Goal: Contribute content

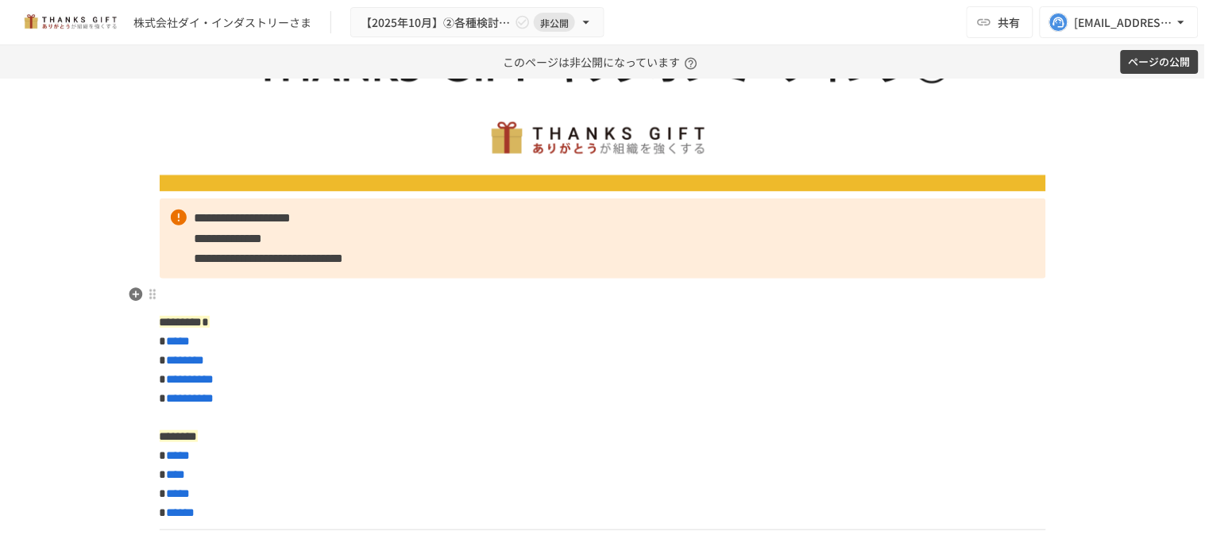
scroll to position [152, 0]
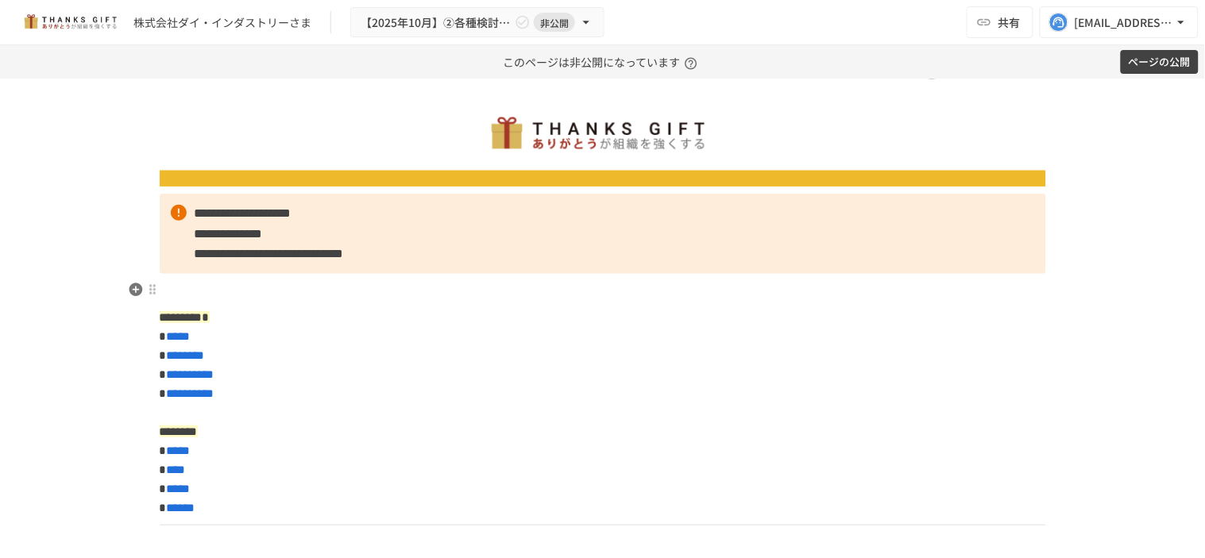
click at [275, 295] on p at bounding box center [603, 290] width 886 height 21
click at [129, 286] on icon "button" at bounding box center [136, 290] width 14 height 14
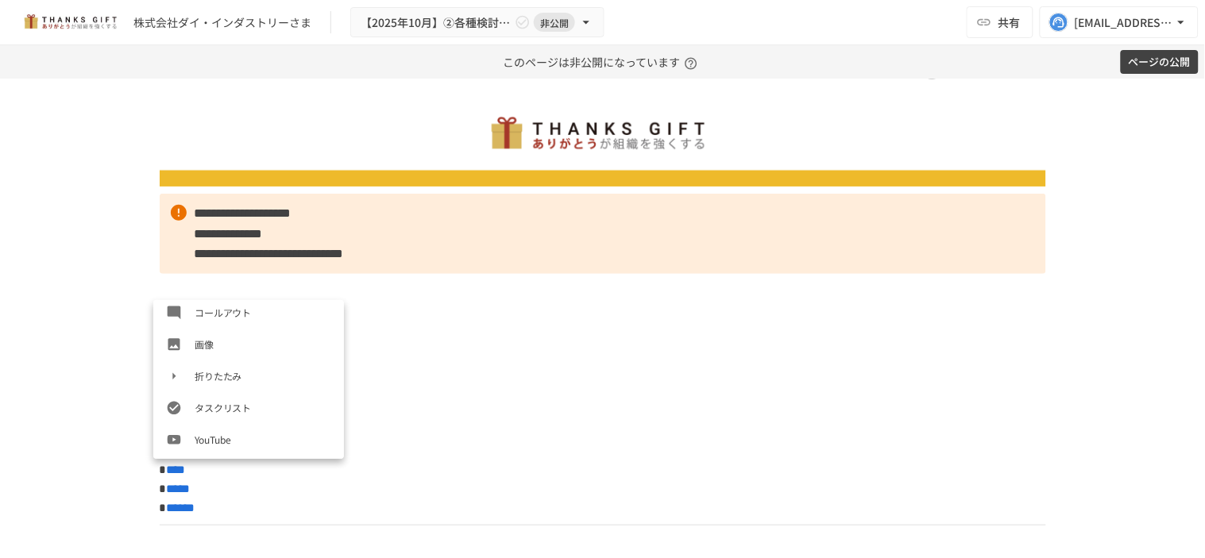
scroll to position [291, 0]
click at [208, 336] on span "画像" at bounding box center [263, 342] width 137 height 15
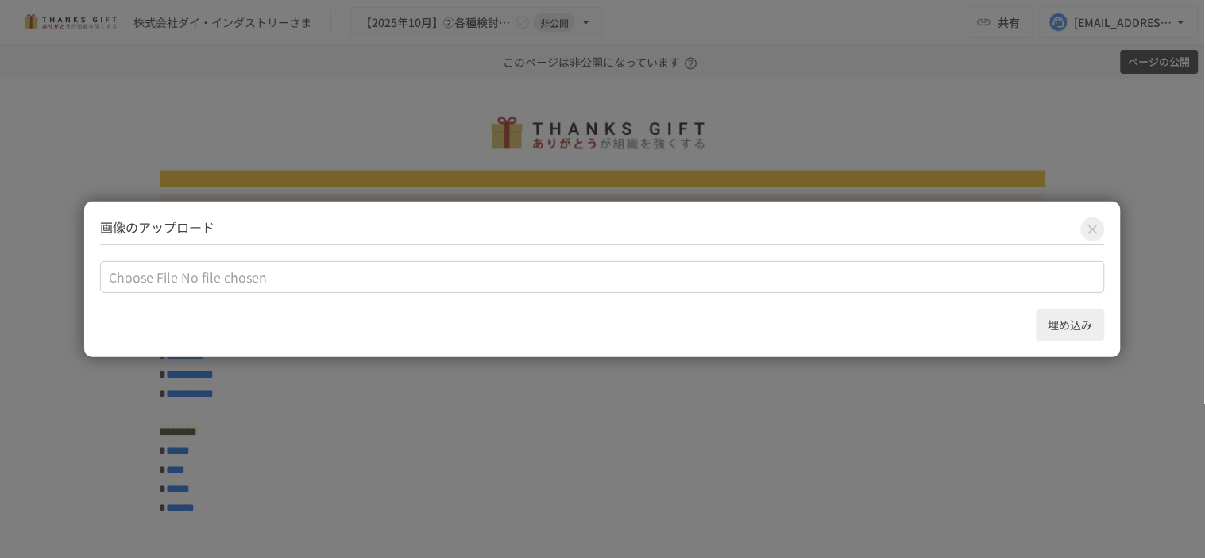
click at [403, 281] on input "file" at bounding box center [602, 277] width 1005 height 32
type input "**********"
click at [1080, 315] on button "埋め込み" at bounding box center [1071, 325] width 68 height 33
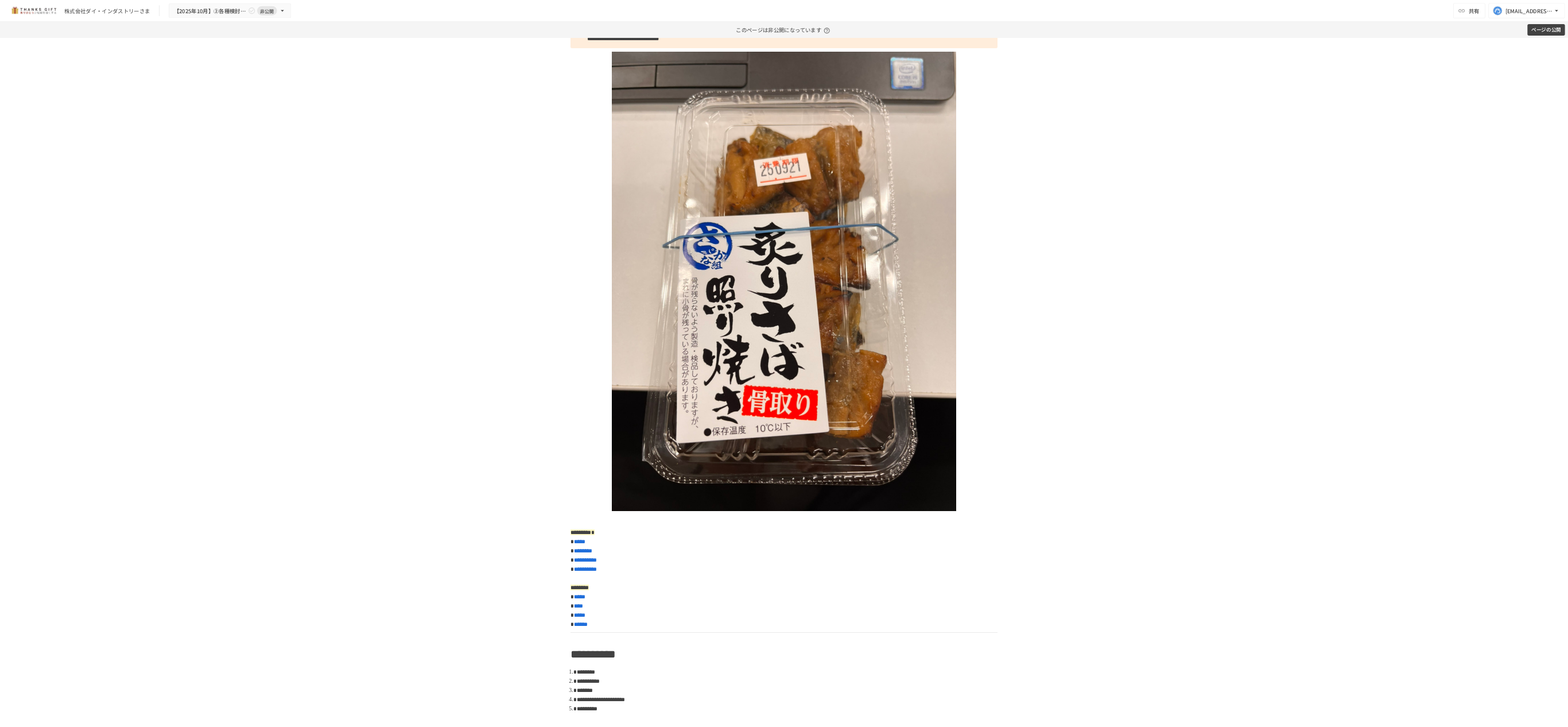
scroll to position [236, 0]
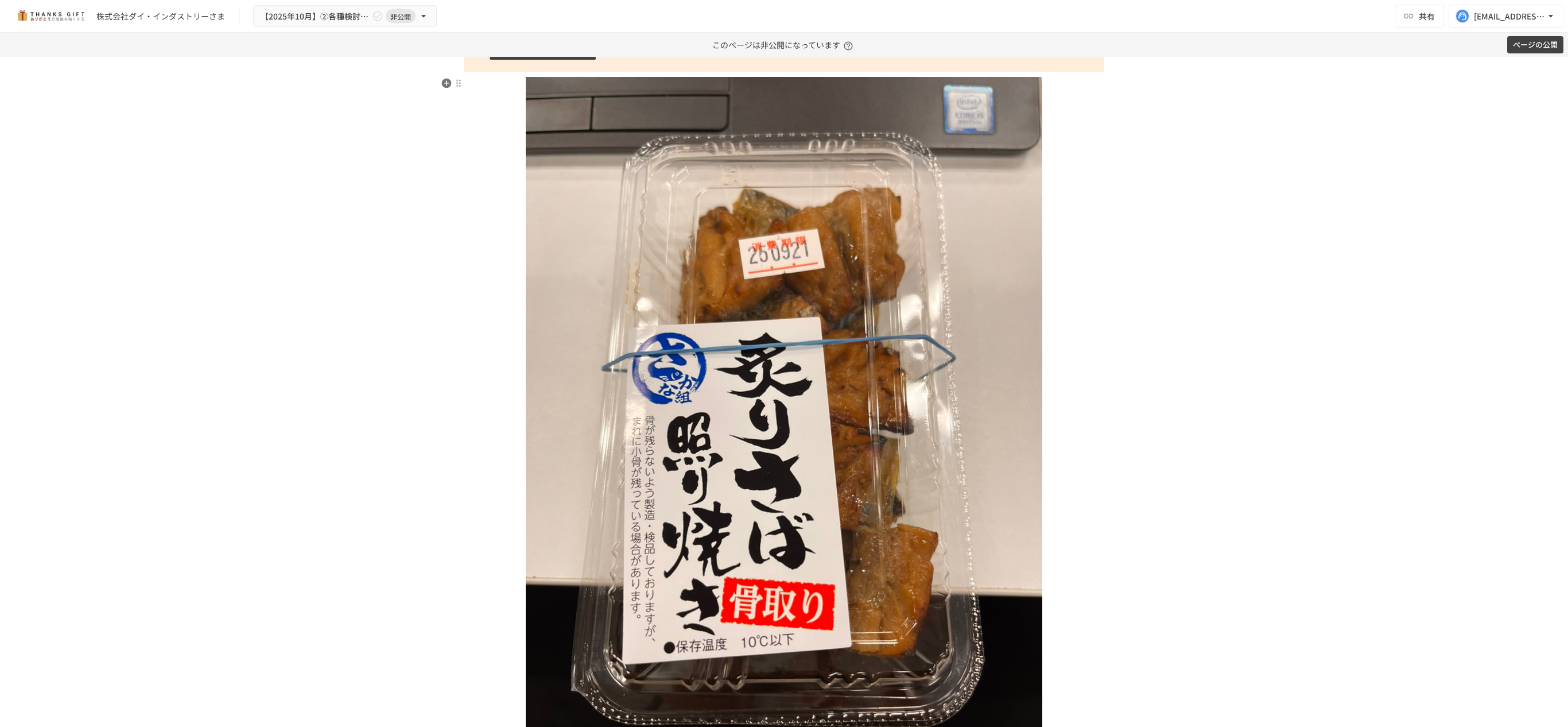
drag, startPoint x: 841, startPoint y: 1, endPoint x: 947, endPoint y: 429, distance: 440.9
click at [783, 343] on img at bounding box center [784, 421] width 517 height 689
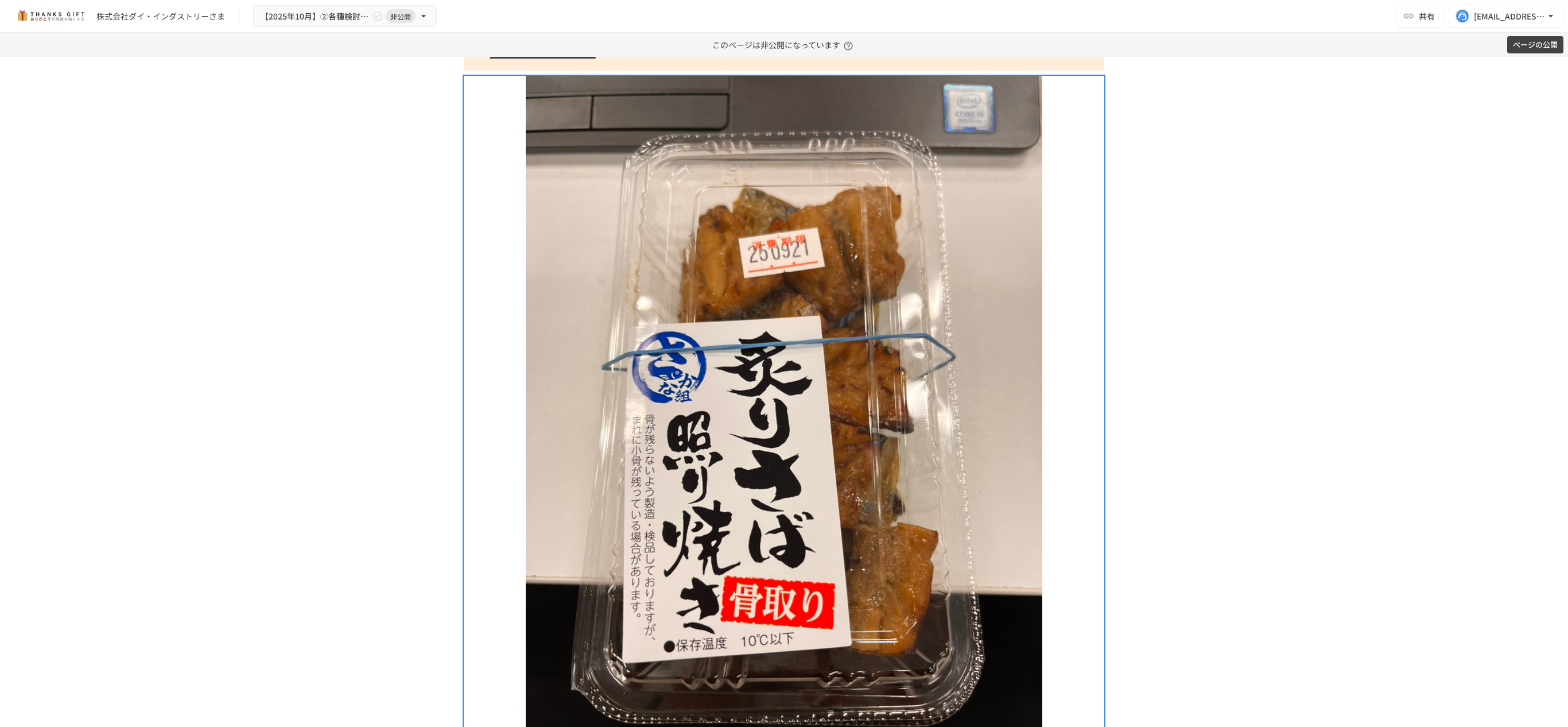
scroll to position [0, 0]
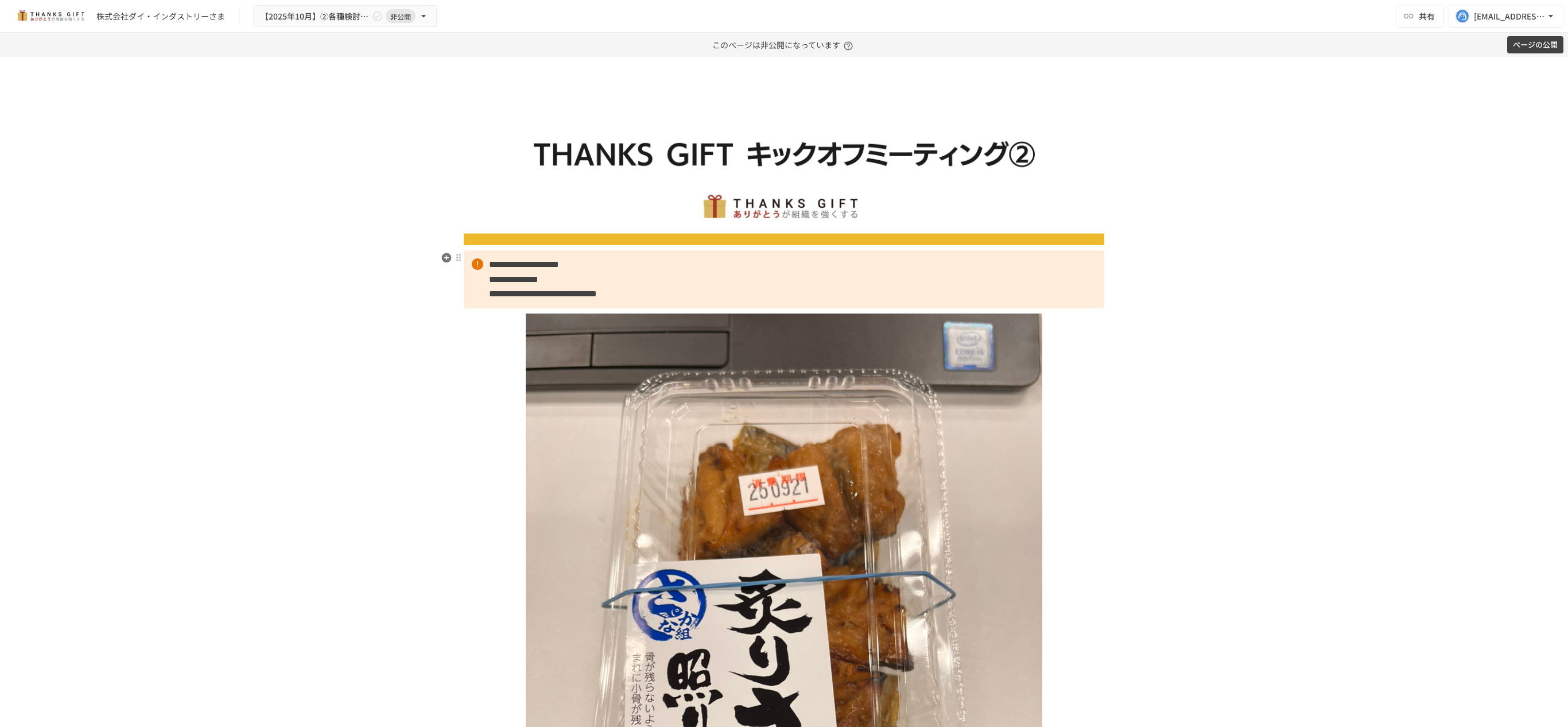
click at [783, 295] on p "**********" at bounding box center [784, 279] width 640 height 58
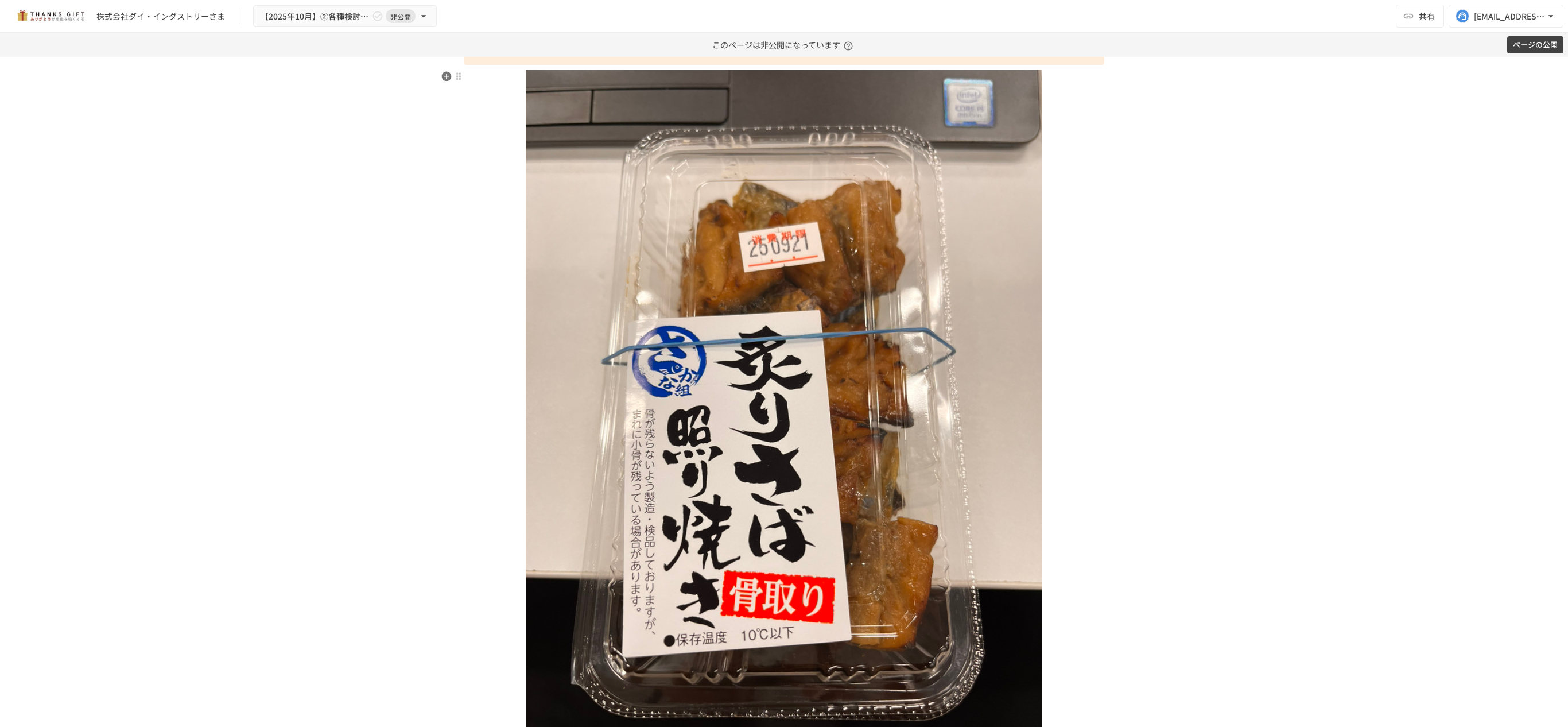
scroll to position [242, 0]
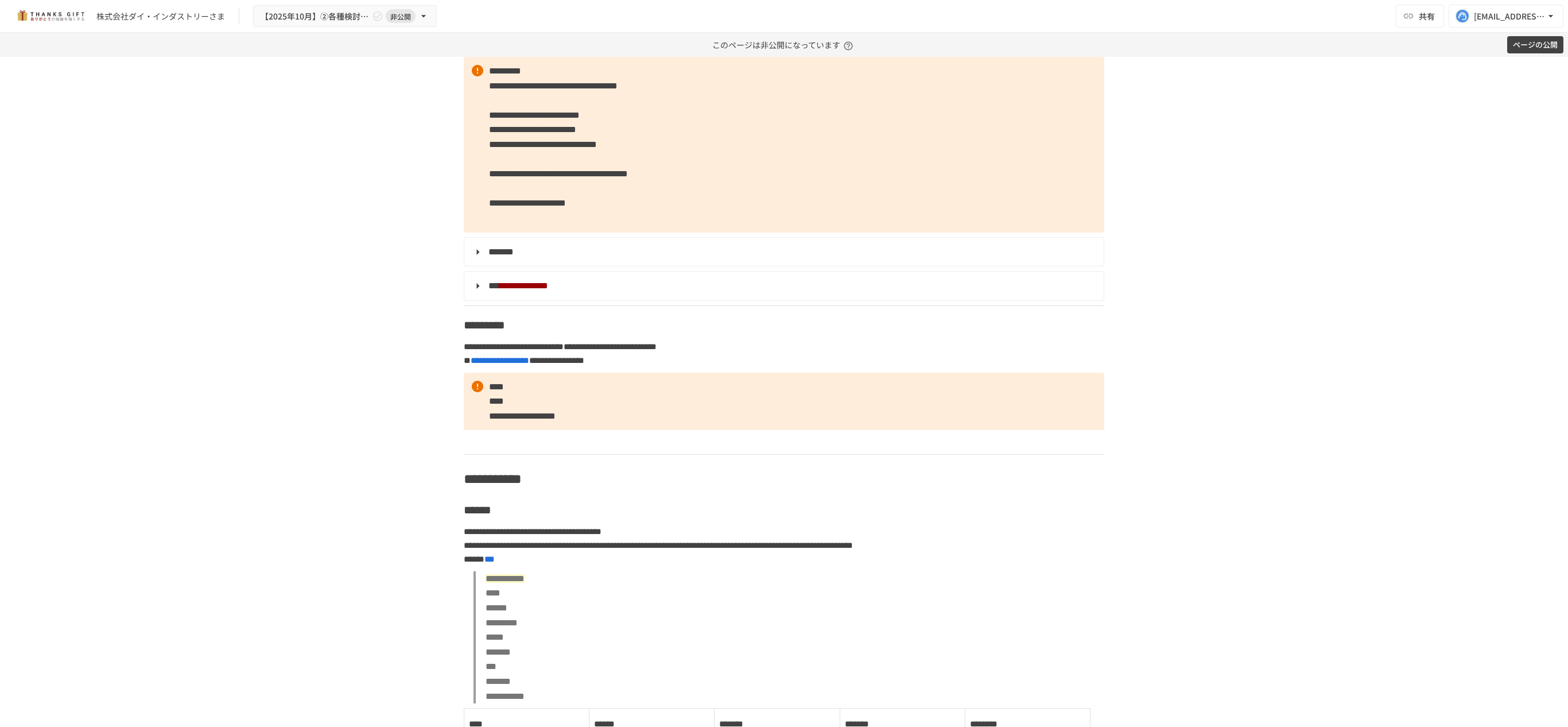
scroll to position [4151, 0]
click at [471, 258] on summary "*******" at bounding box center [783, 251] width 624 height 15
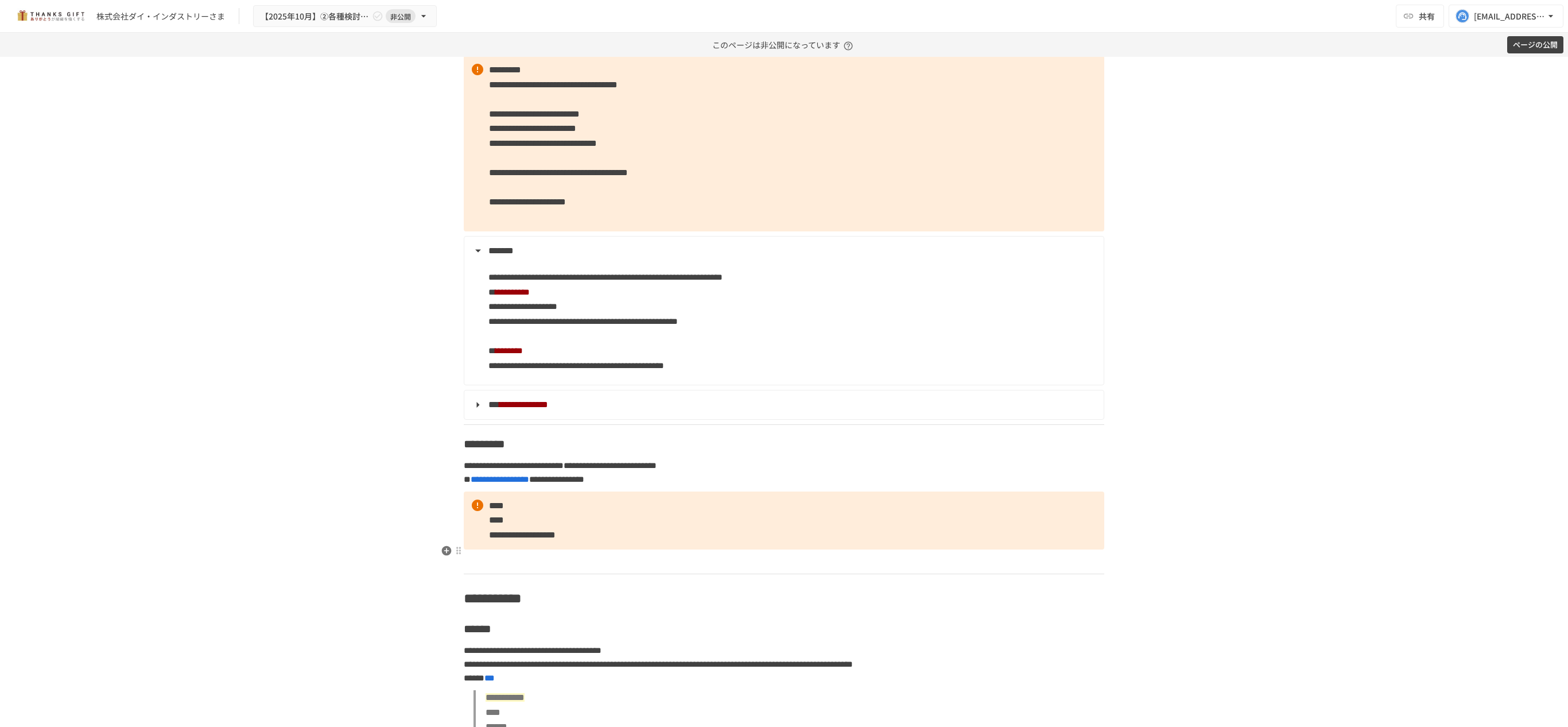
scroll to position [4233, 0]
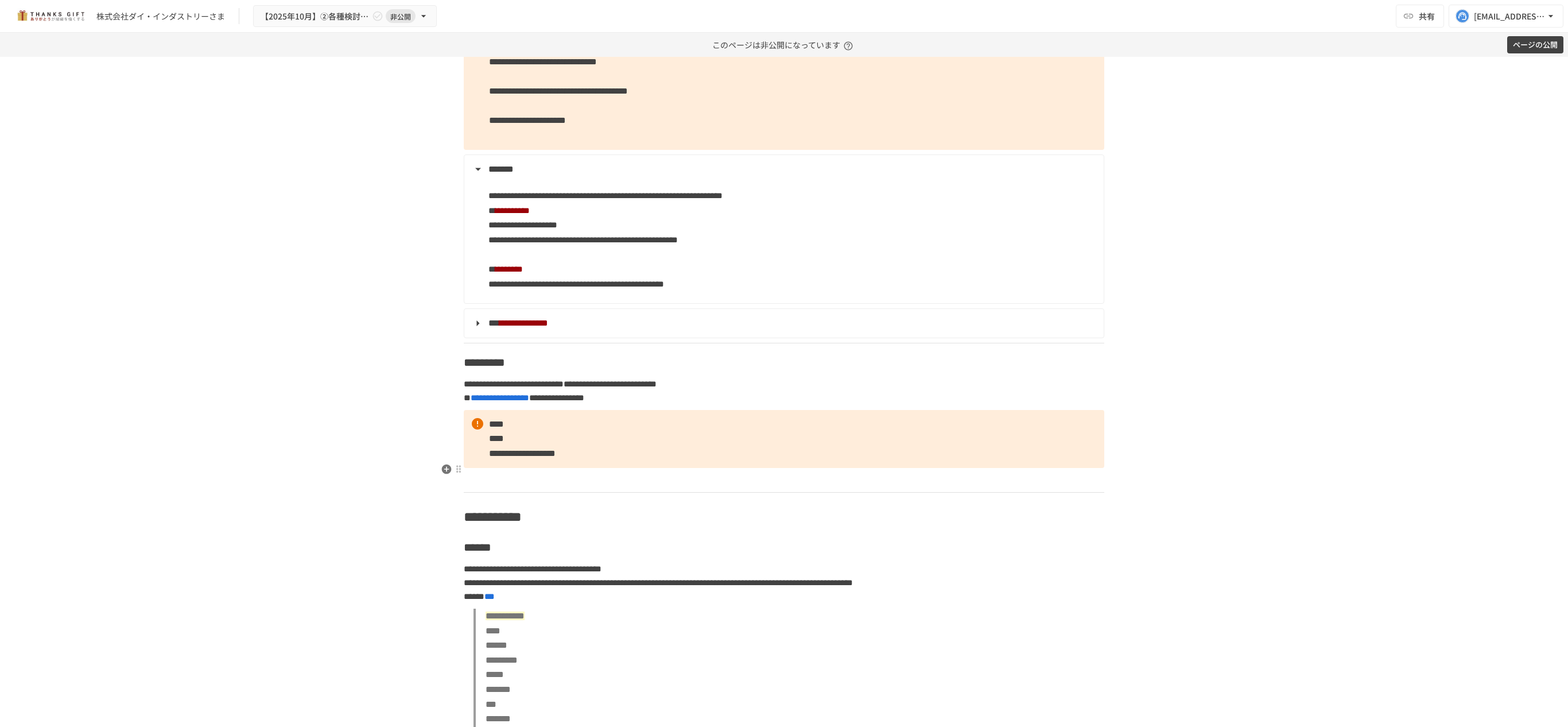
click at [478, 177] on summary "*******" at bounding box center [783, 169] width 624 height 15
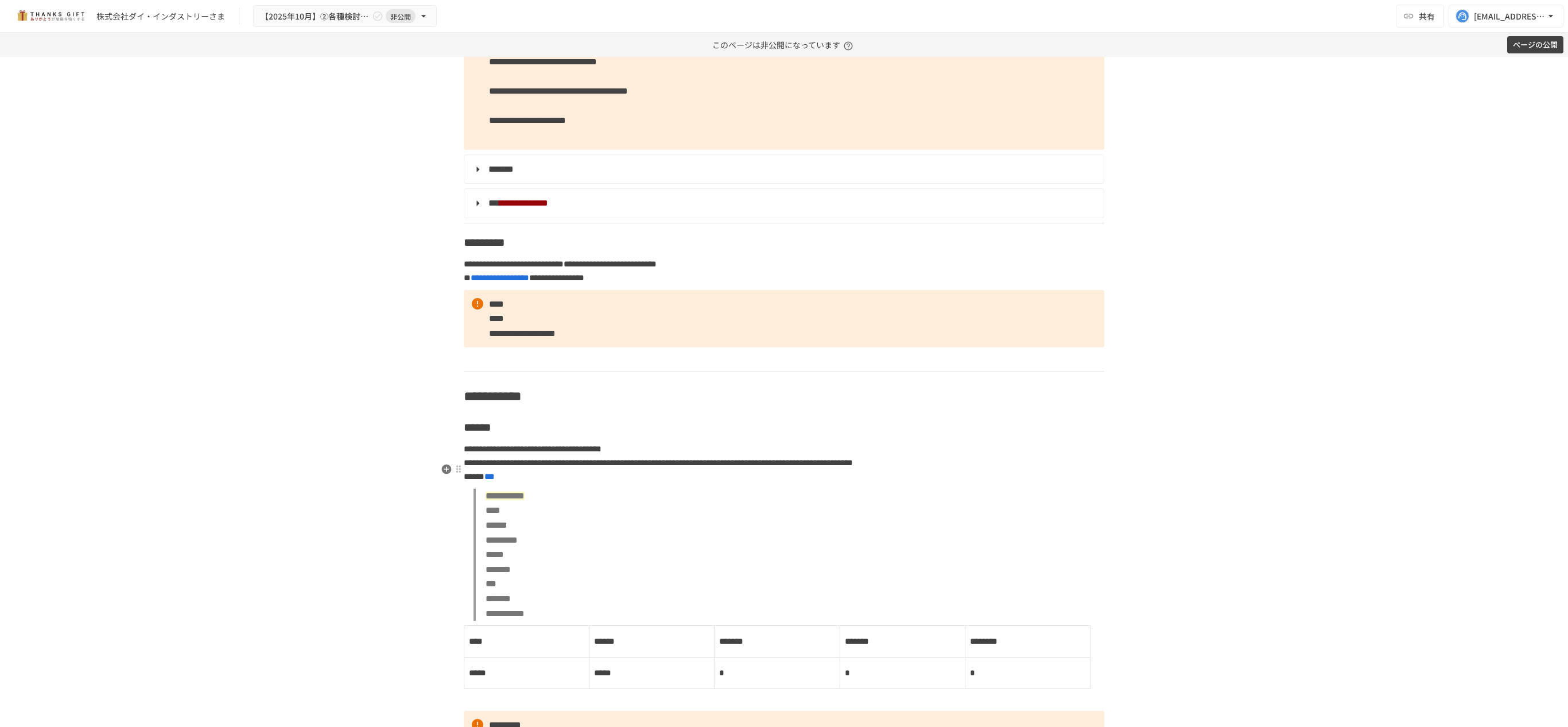
click at [478, 177] on summary "*******" at bounding box center [783, 169] width 624 height 15
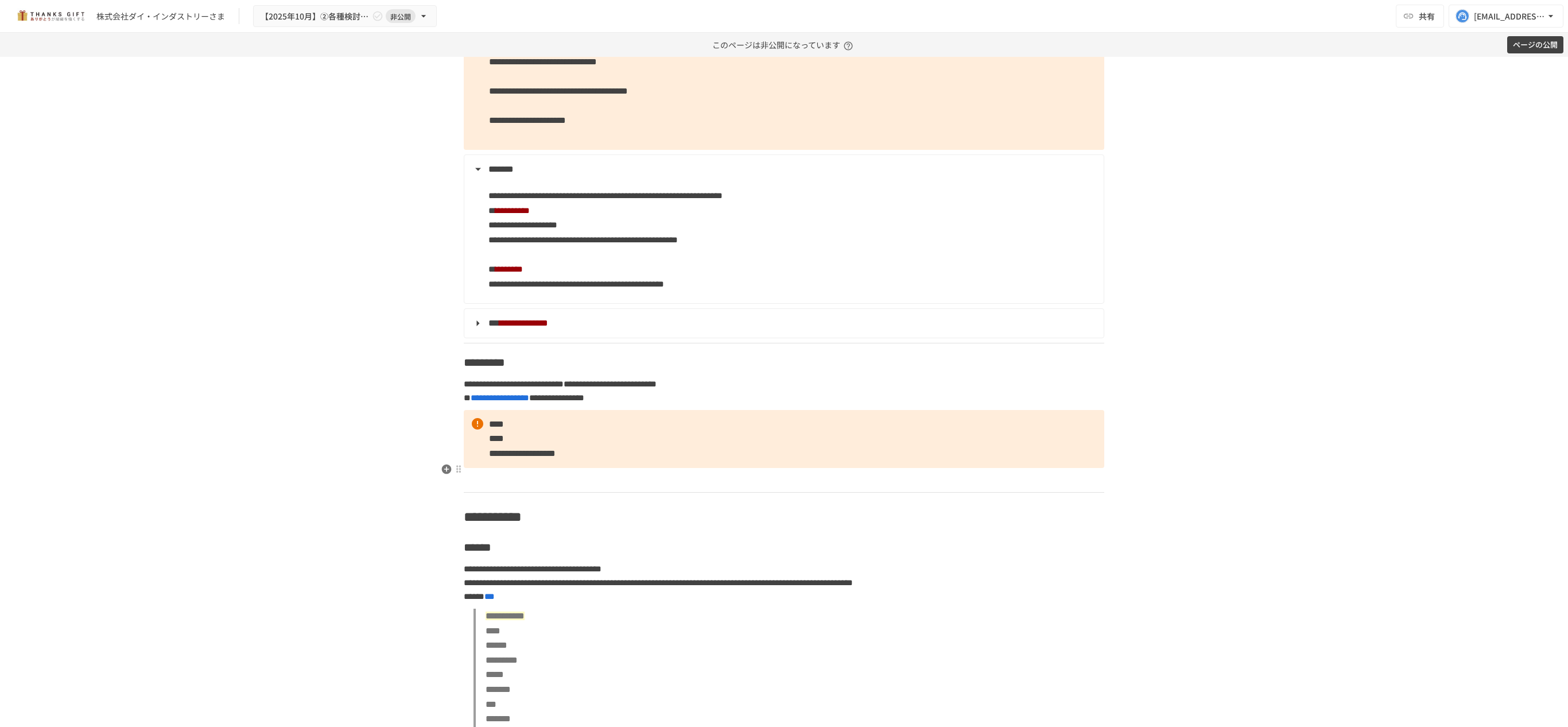
click at [936, 291] on p "**********" at bounding box center [791, 240] width 606 height 104
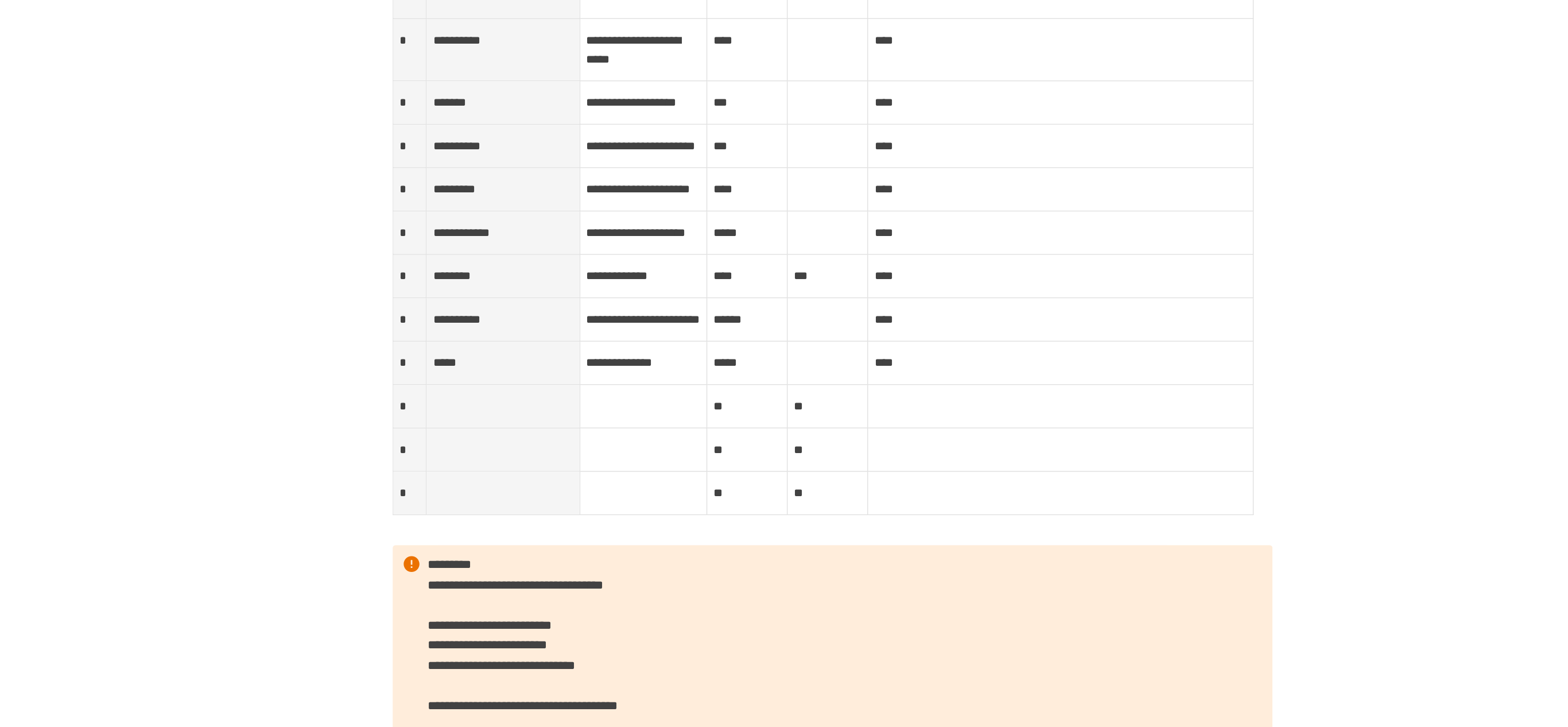
scroll to position [3815, 0]
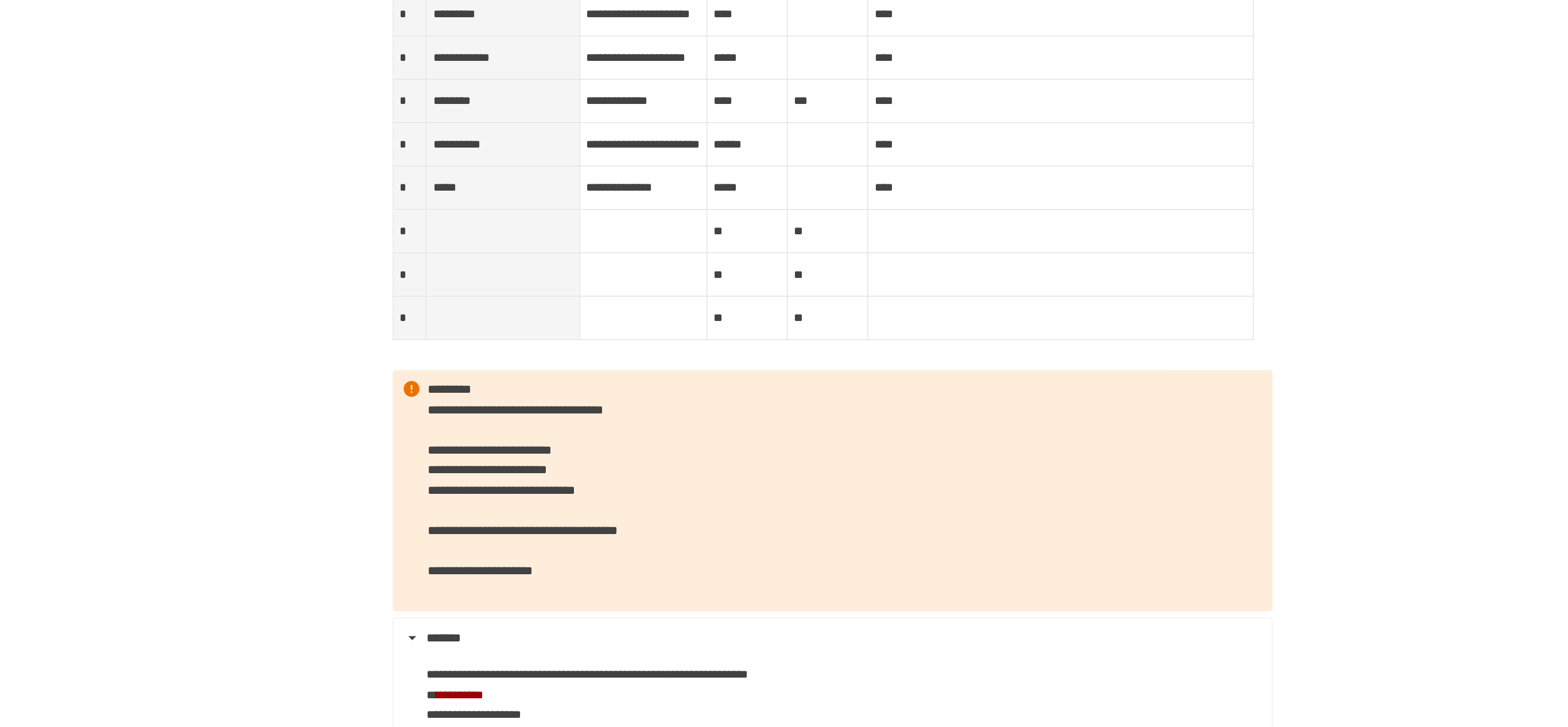
click at [376, 201] on div "**********" at bounding box center [784, 392] width 1568 height 670
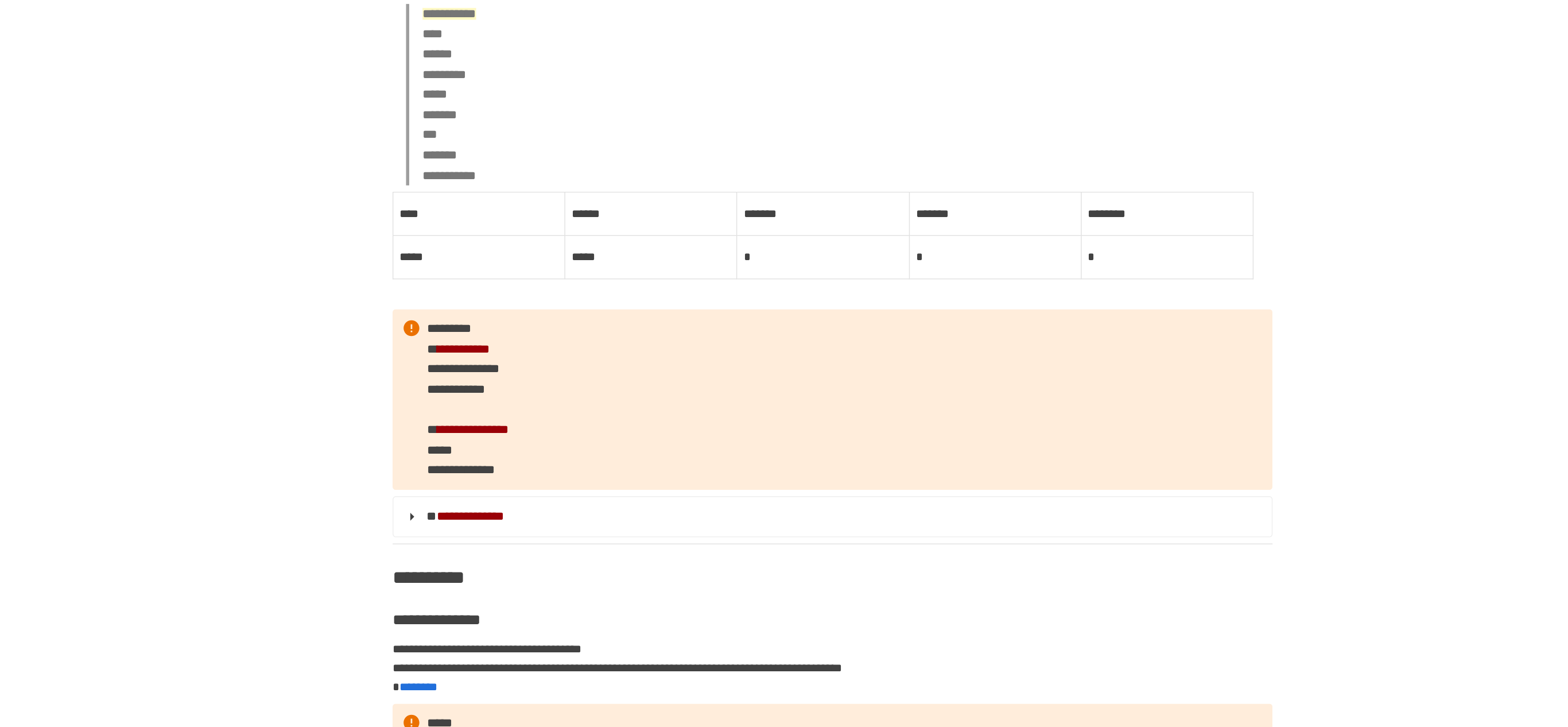
scroll to position [4621, 0]
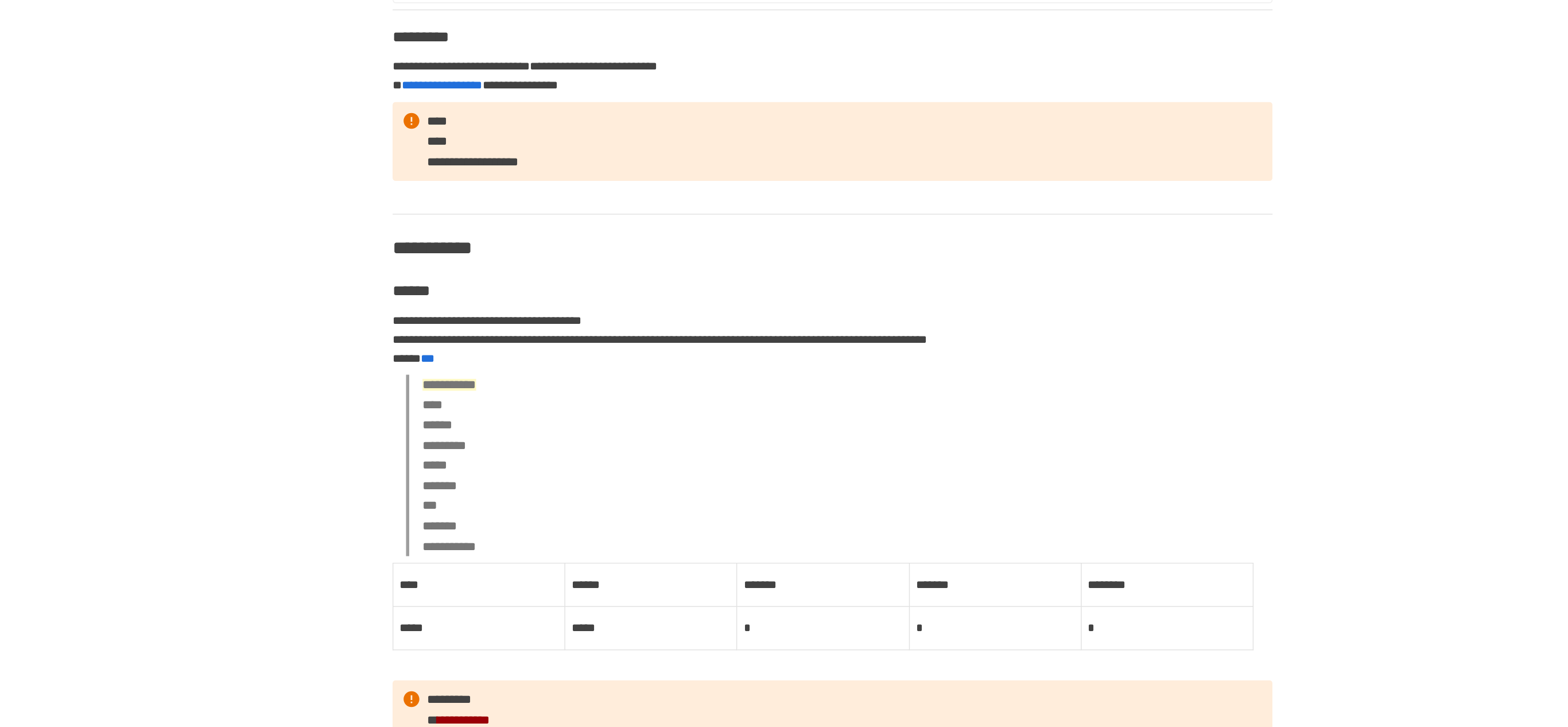
scroll to position [4486, 0]
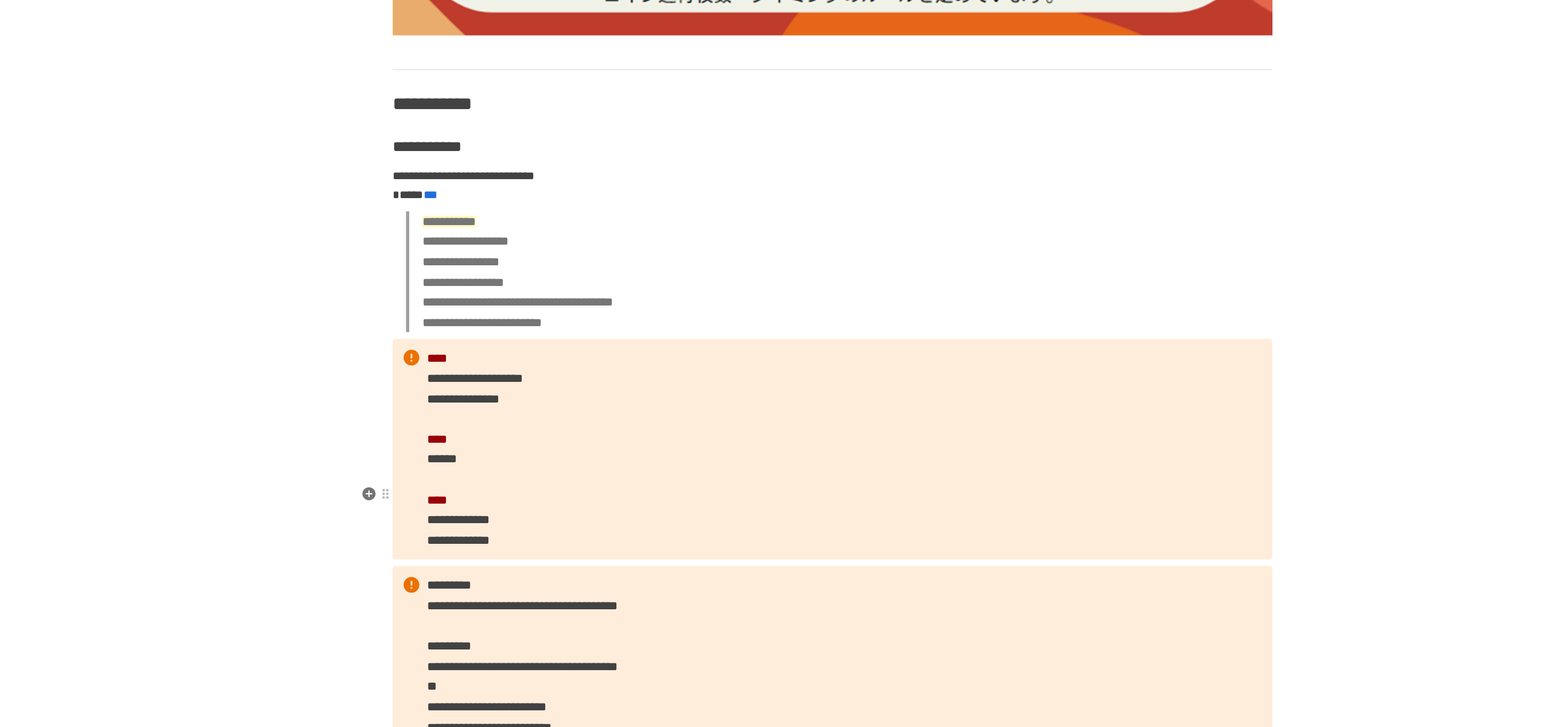
scroll to position [2302, 0]
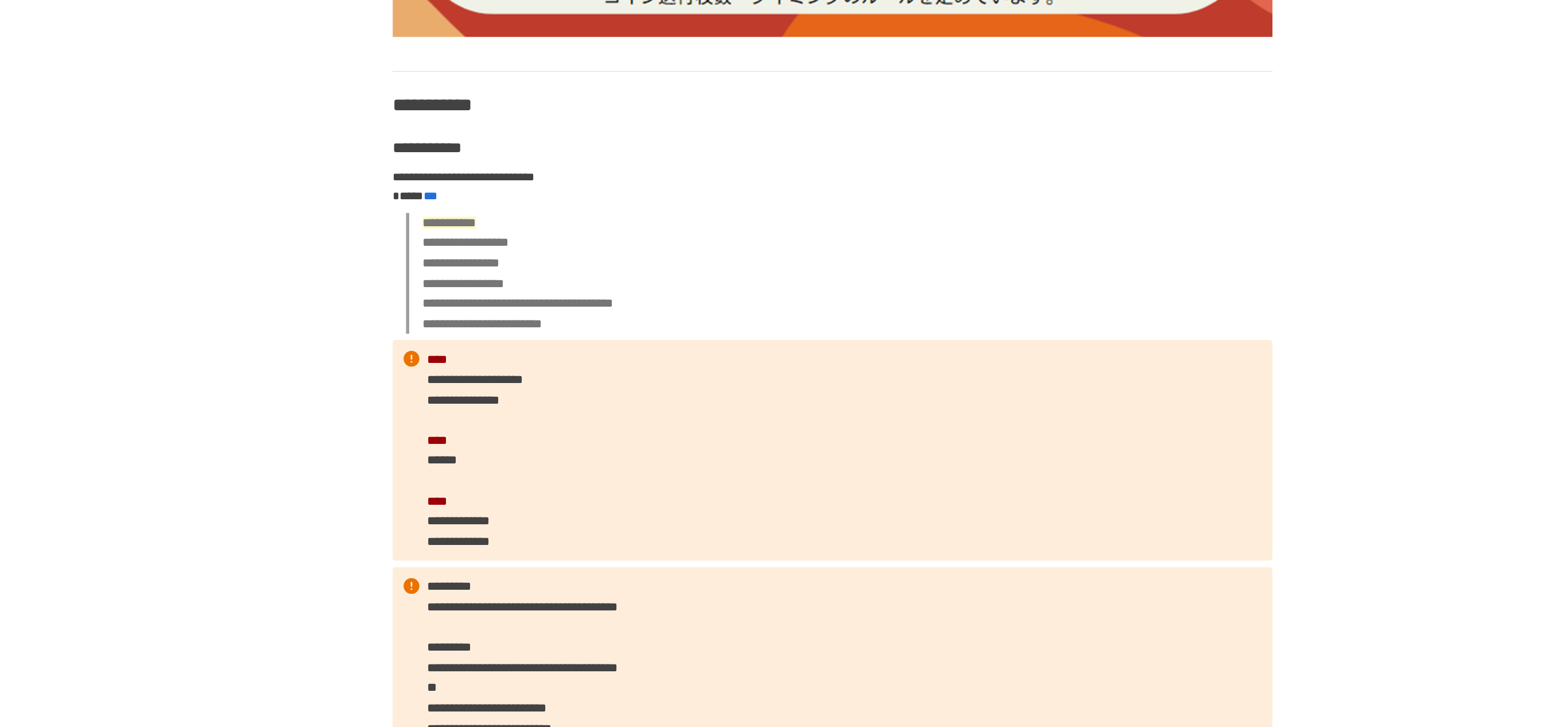
drag, startPoint x: 1171, startPoint y: 127, endPoint x: 954, endPoint y: 345, distance: 307.6
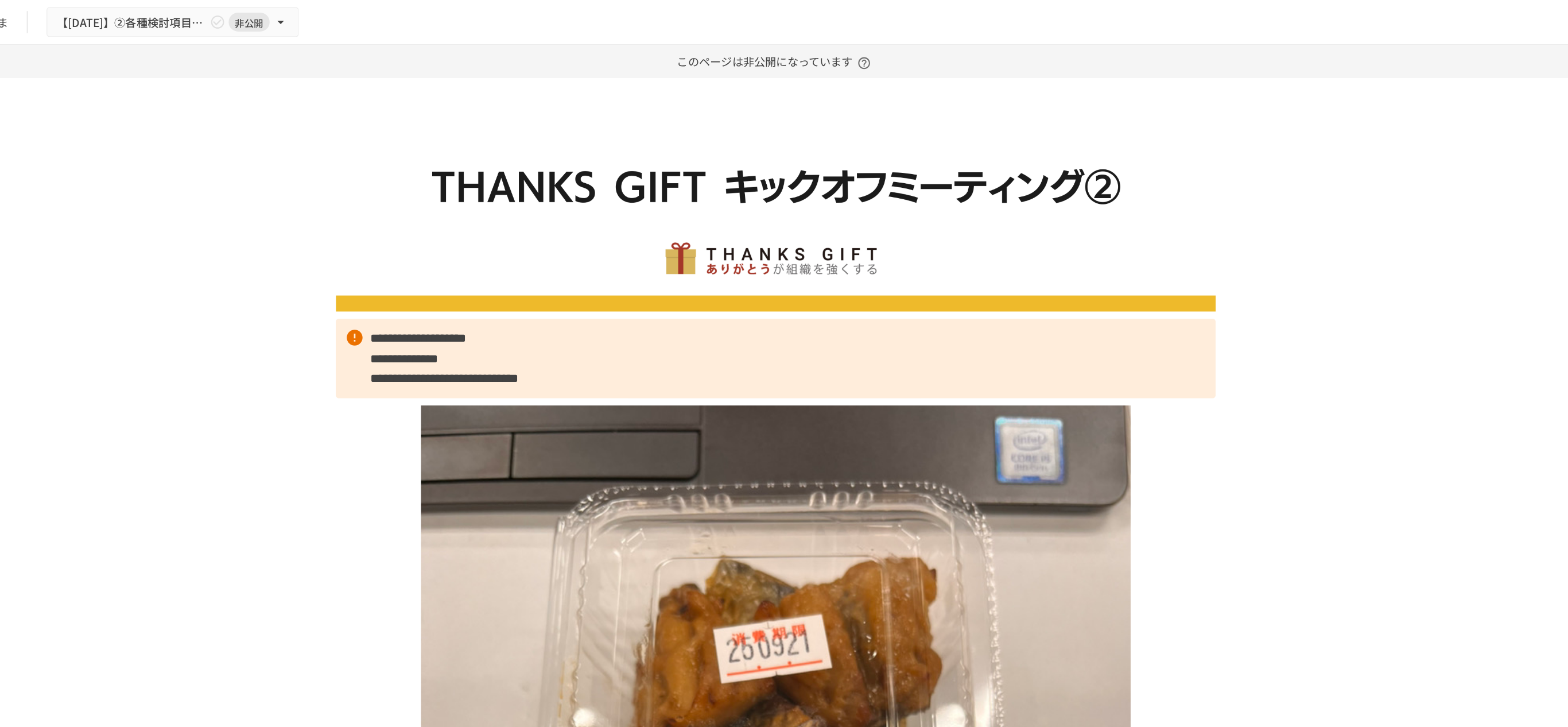
scroll to position [0, 0]
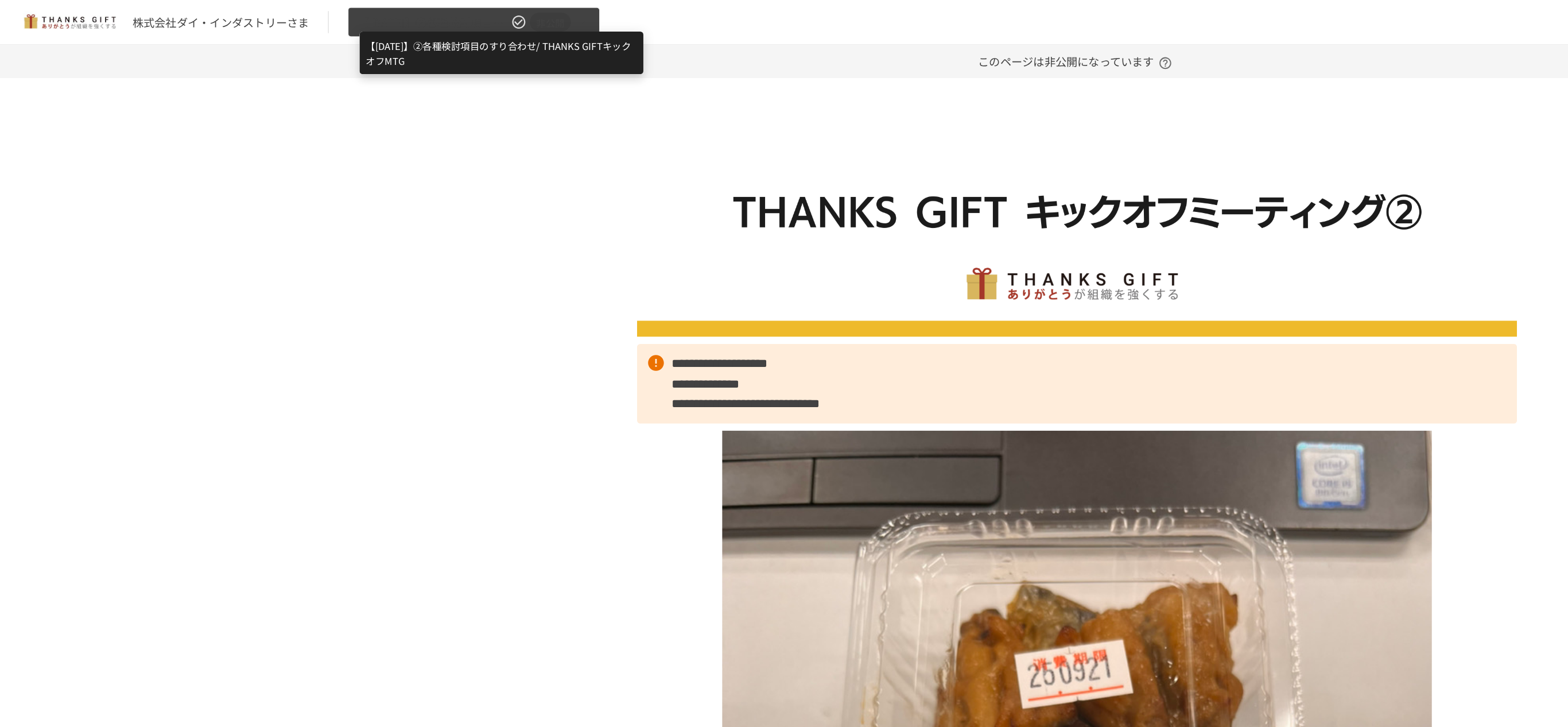
click at [298, 15] on span "【2025年10月】②各種検討項目のすり合わせ/ THANKS GIFTキックオフMTG" at bounding box center [315, 17] width 109 height 14
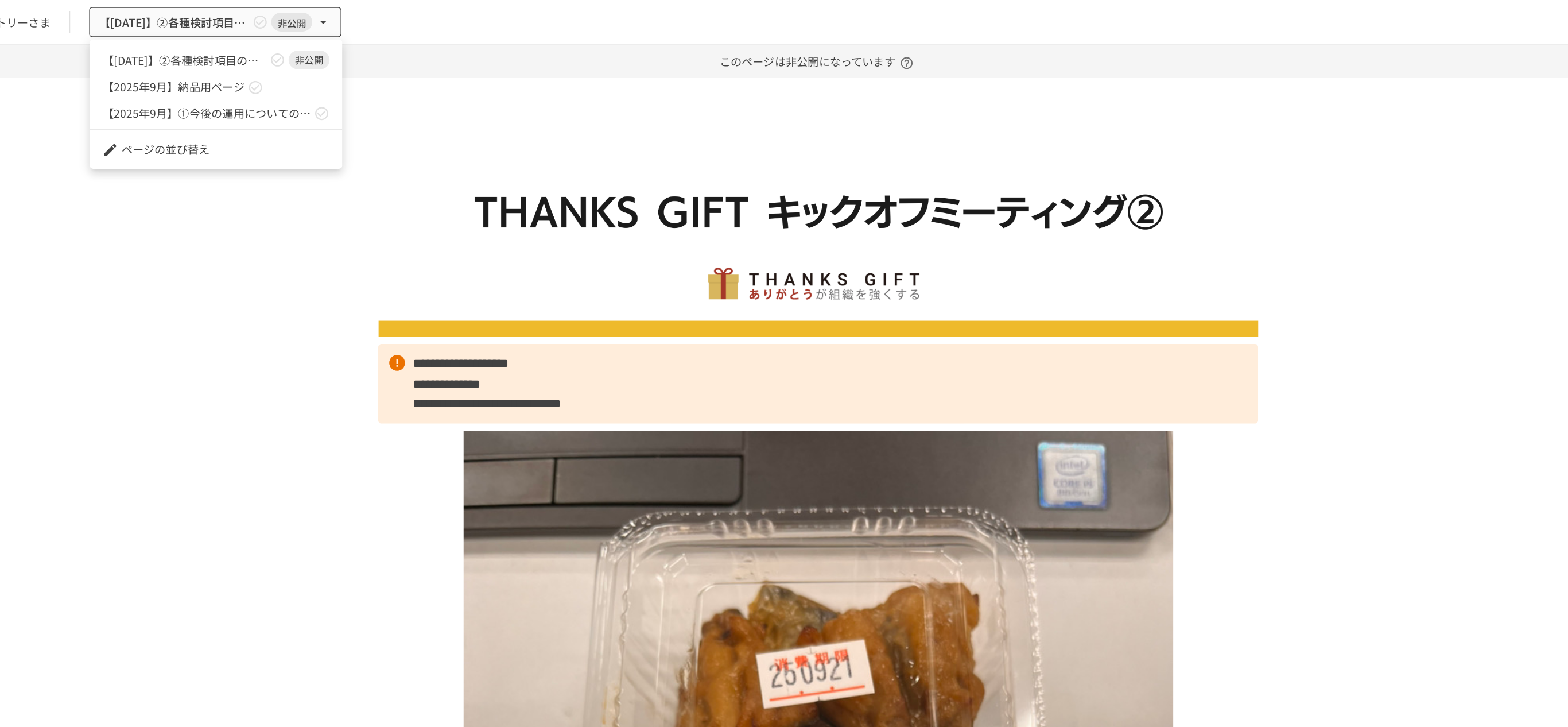
click at [445, 22] on div at bounding box center [784, 364] width 1568 height 727
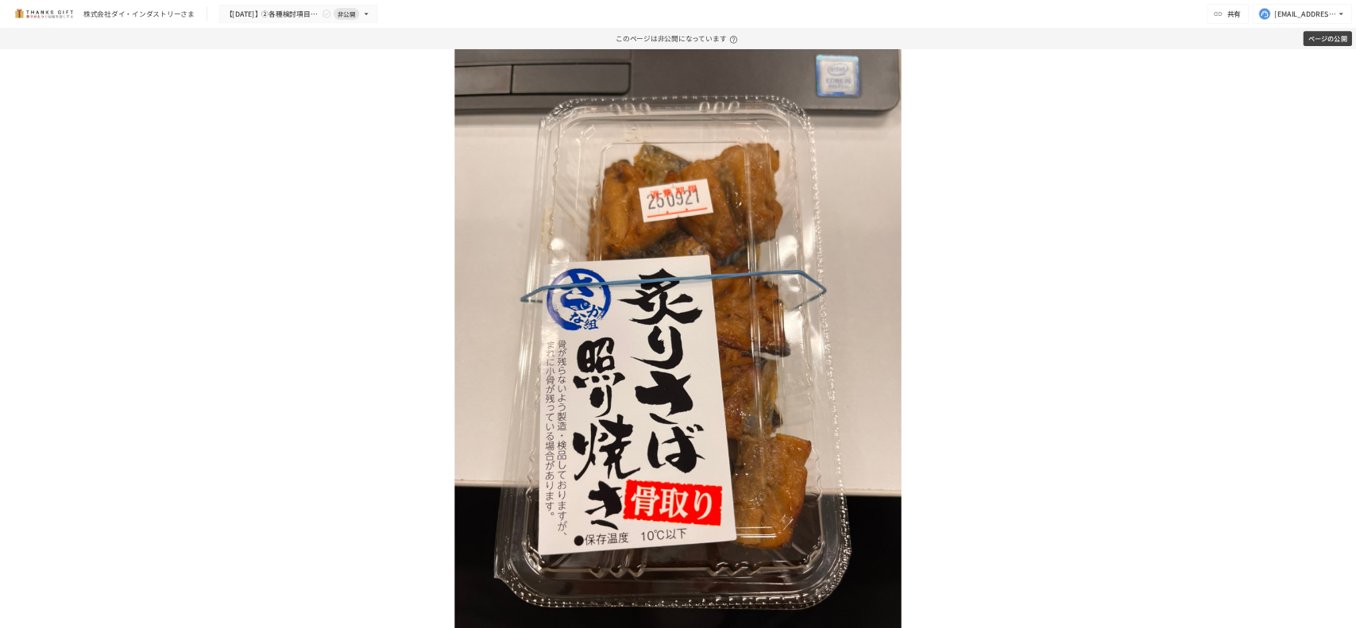
scroll to position [359, 0]
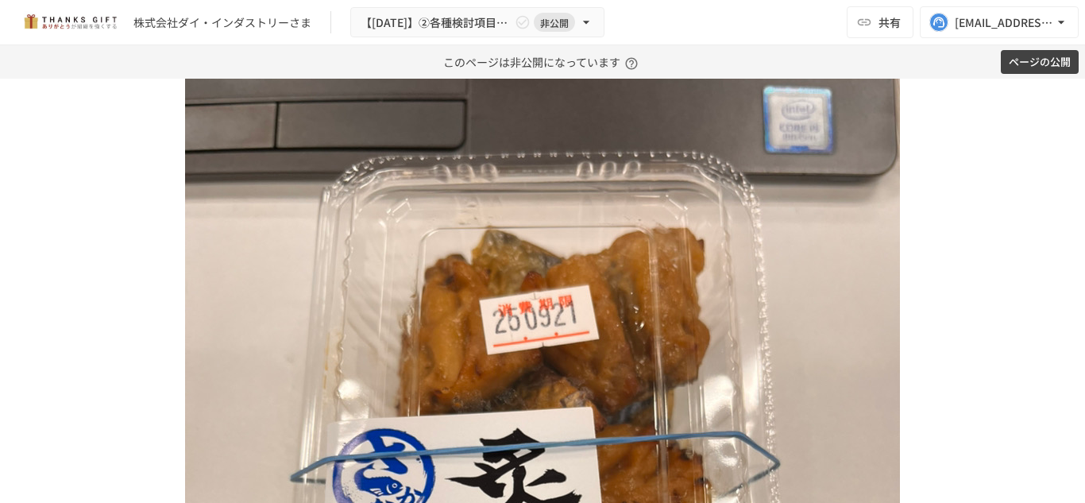
drag, startPoint x: 2087, startPoint y: 0, endPoint x: 720, endPoint y: 296, distance: 1398.7
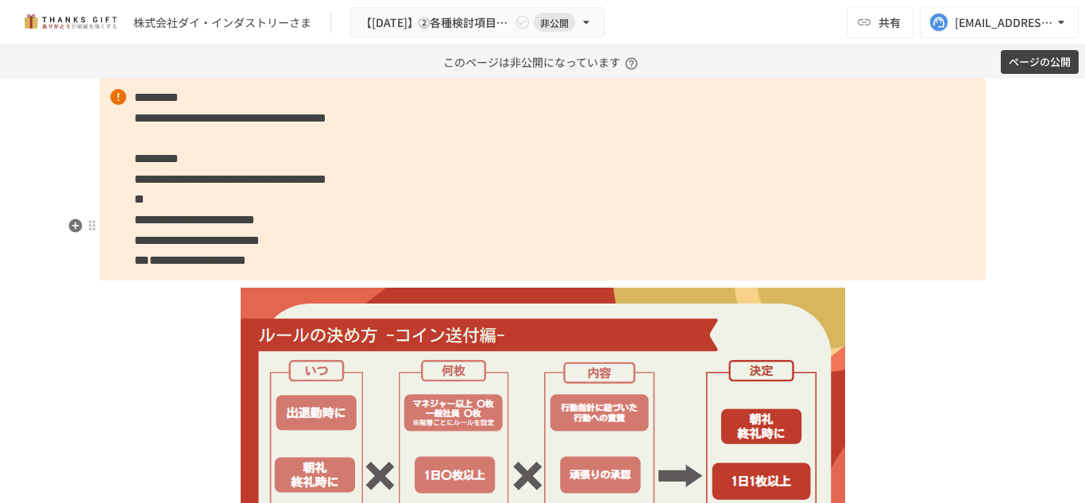
scroll to position [3854, 0]
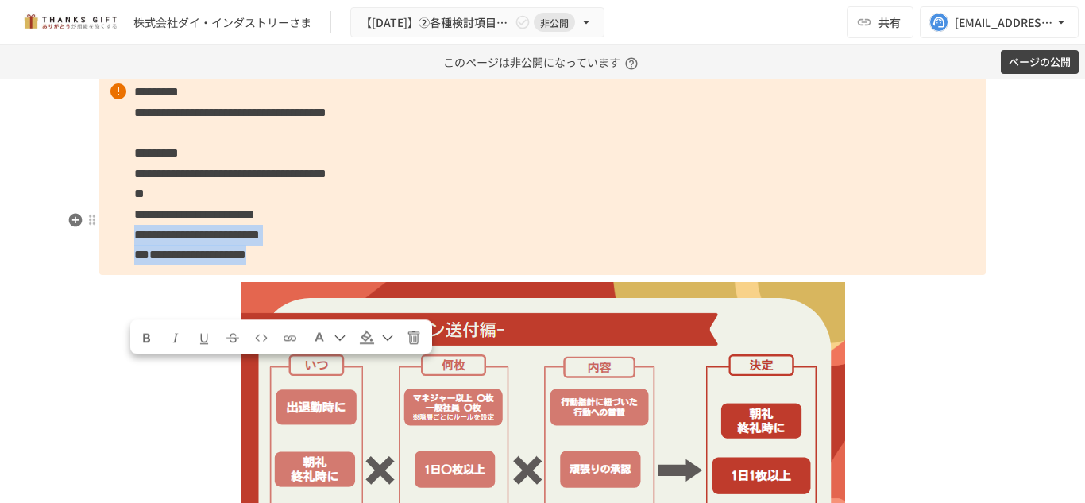
drag, startPoint x: 125, startPoint y: 373, endPoint x: 423, endPoint y: 393, distance: 297.7
click at [423, 274] on p "**********" at bounding box center [542, 173] width 886 height 202
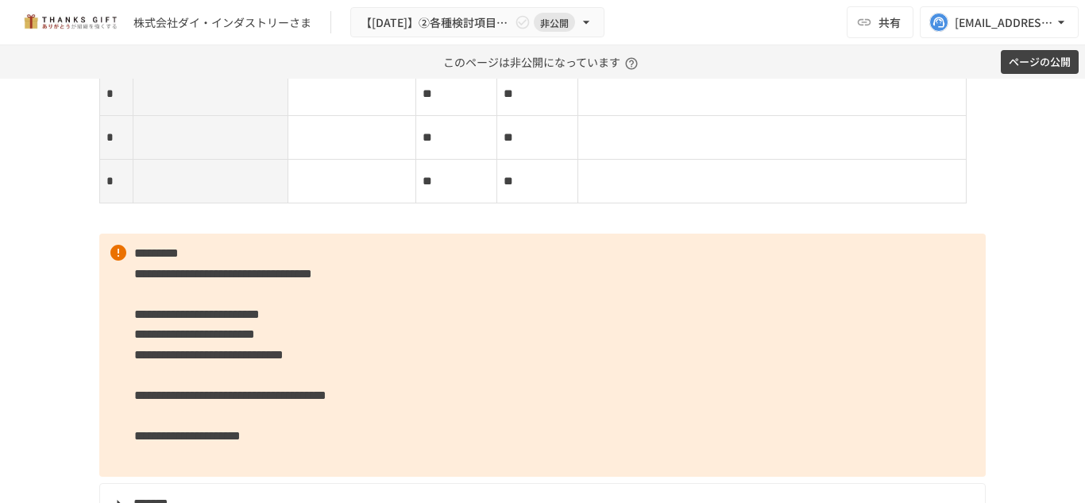
scroll to position [5596, 0]
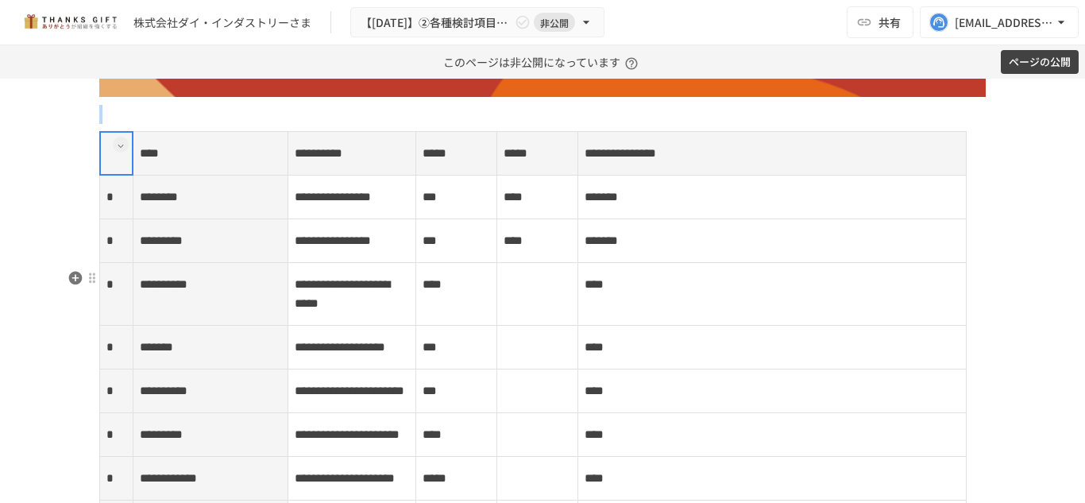
click at [611, 125] on p at bounding box center [542, 114] width 886 height 21
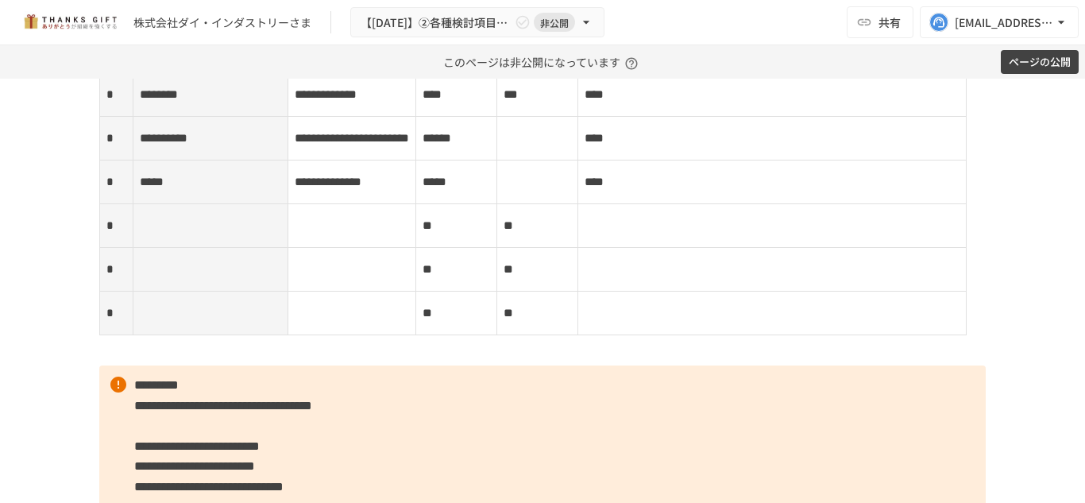
click at [632, 72] on td "****" at bounding box center [772, 51] width 388 height 44
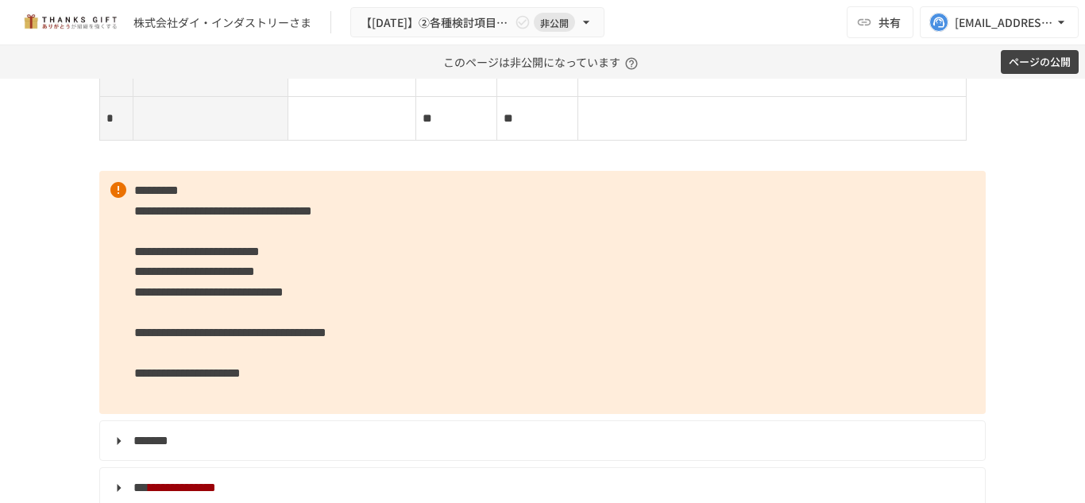
scroll to position [5651, 0]
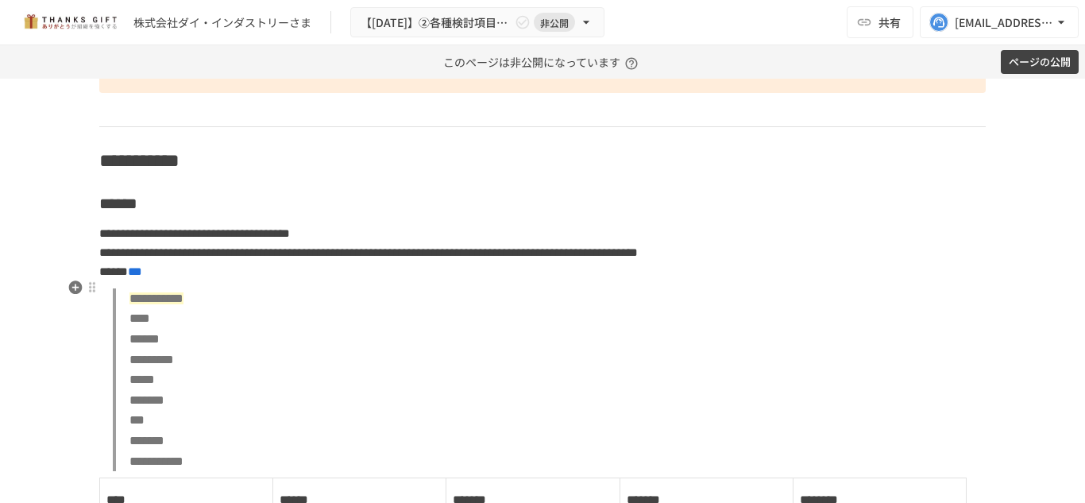
scroll to position [6245, 0]
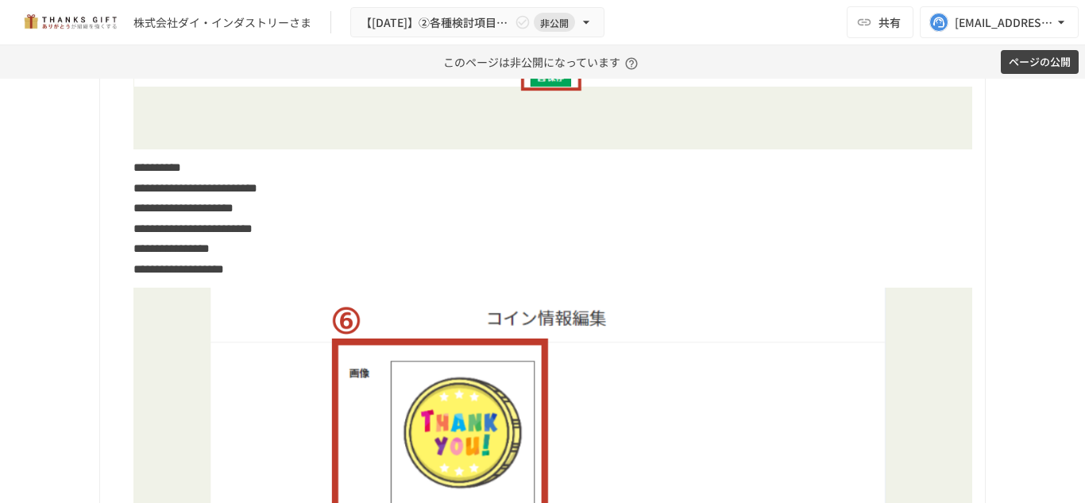
scroll to position [6445, 0]
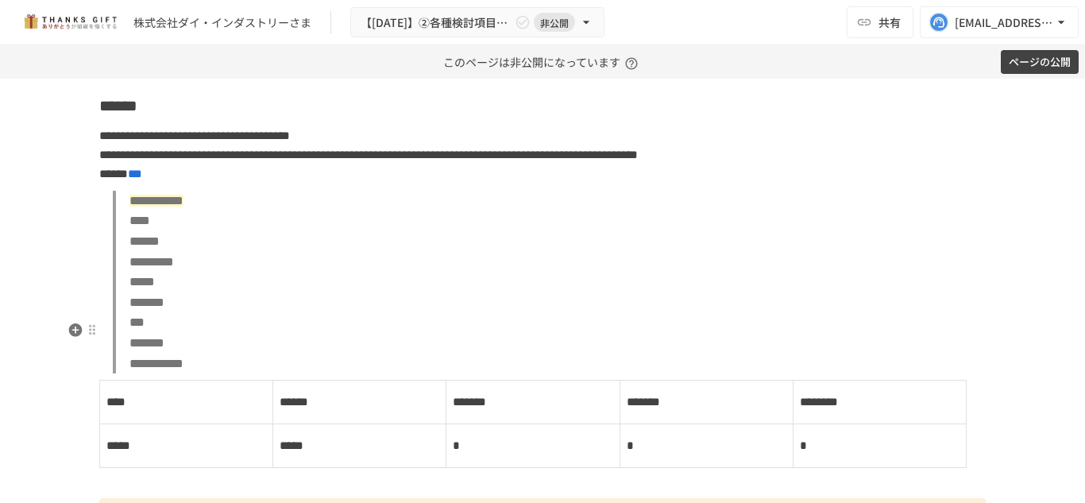
scroll to position [6361, 0]
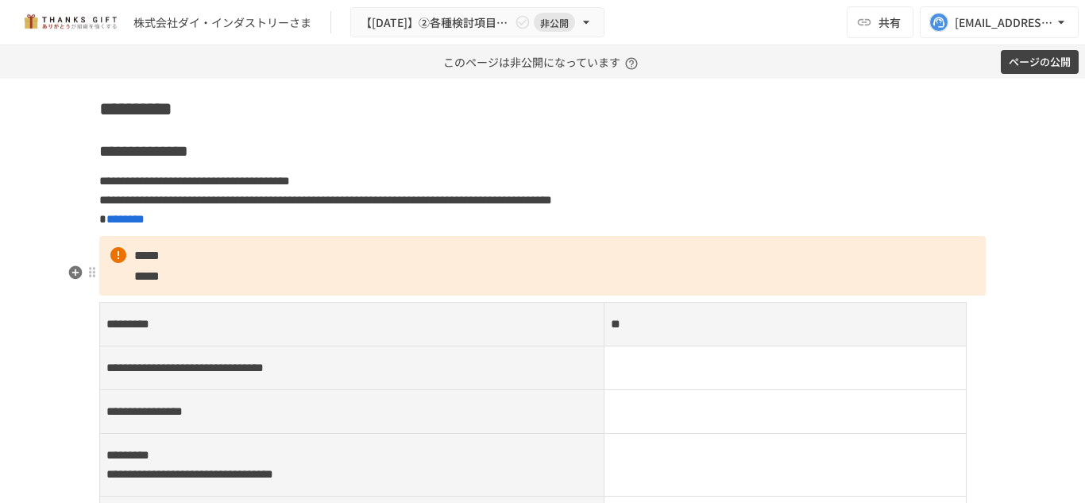
scroll to position [7003, 0]
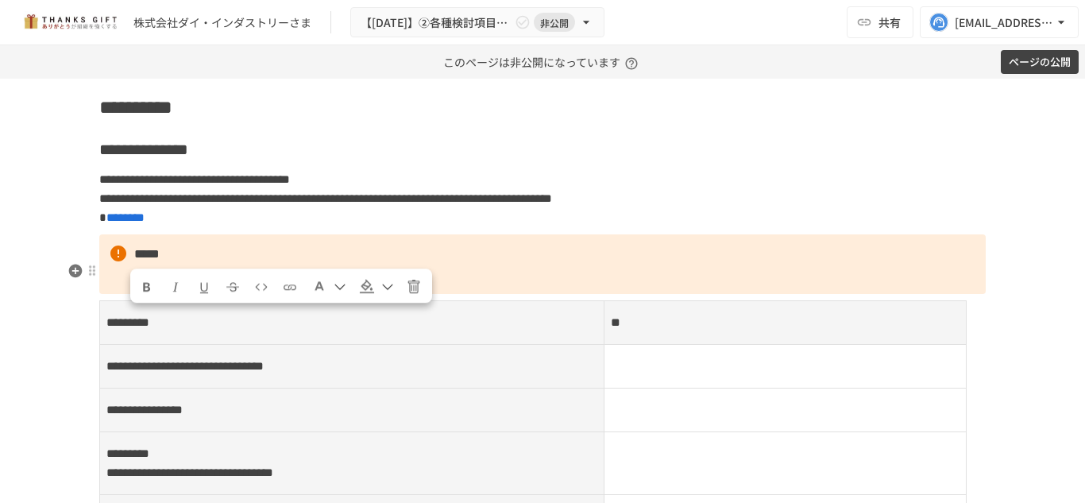
drag, startPoint x: 284, startPoint y: 341, endPoint x: 128, endPoint y: 318, distance: 158.0
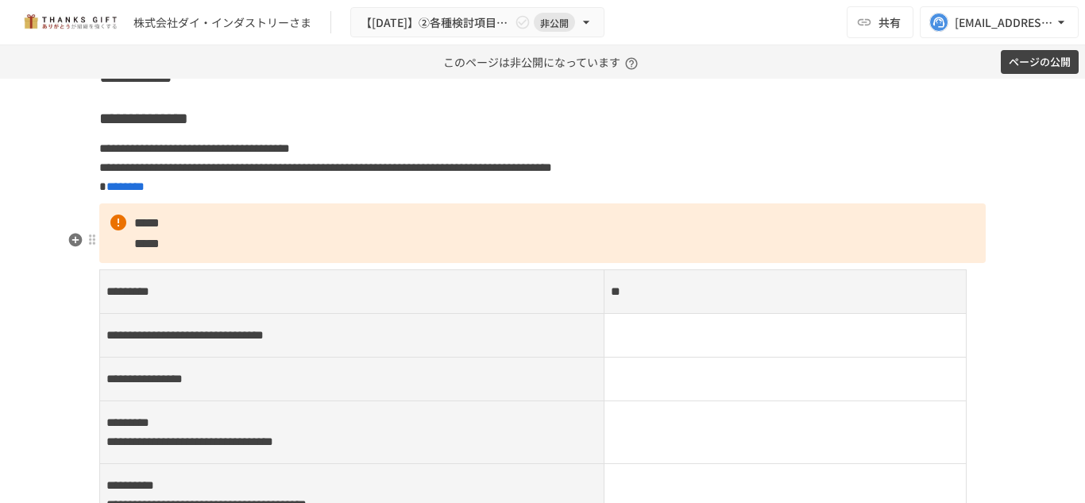
scroll to position [7015, 0]
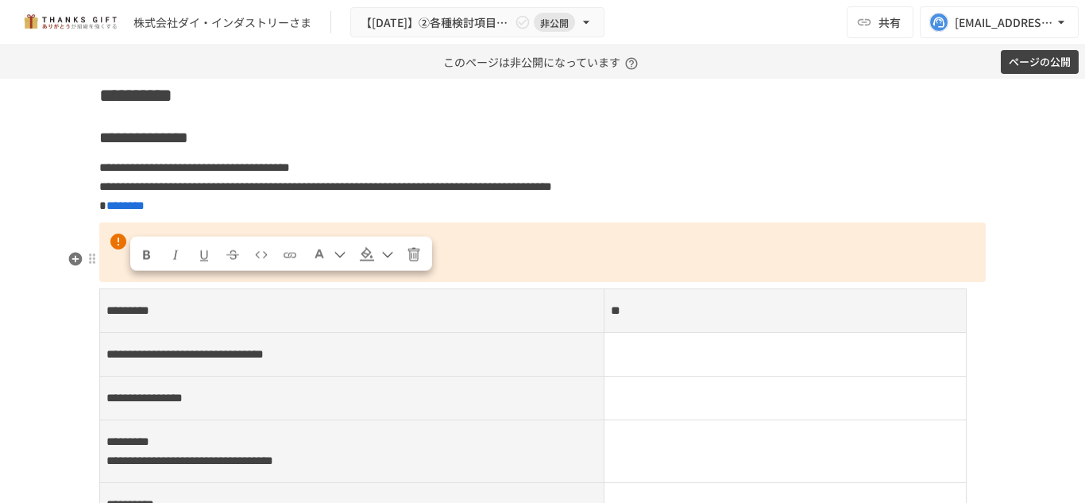
drag, startPoint x: 125, startPoint y: 284, endPoint x: 315, endPoint y: 415, distance: 231.1
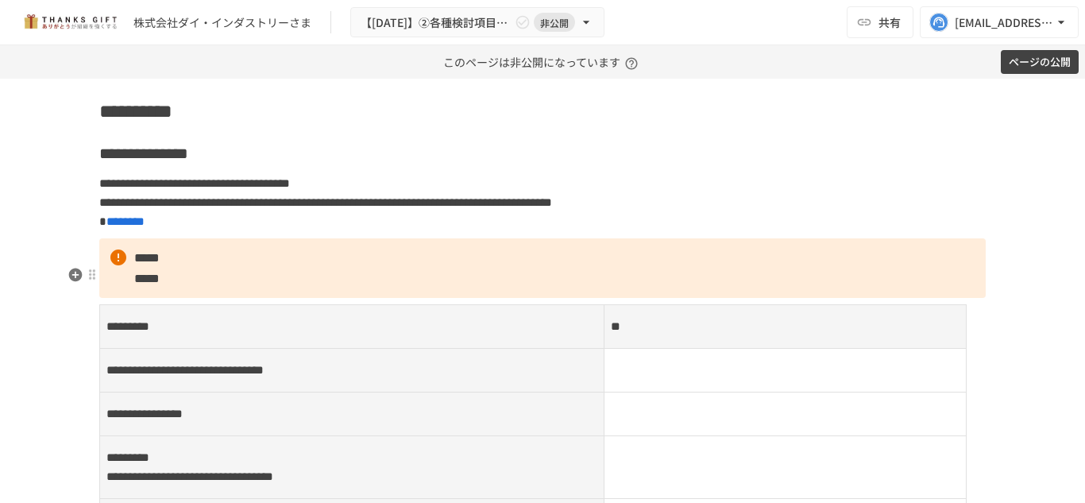
scroll to position [6998, 0]
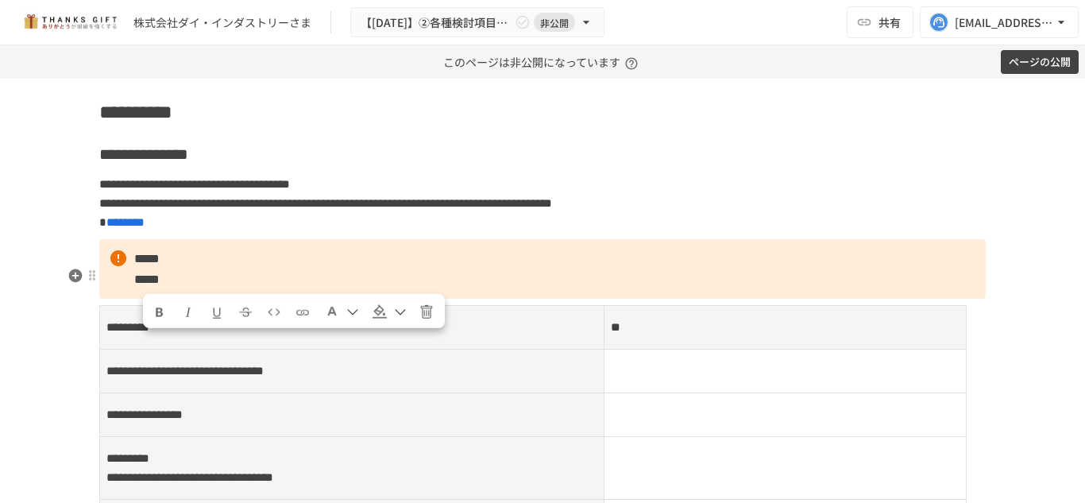
drag, startPoint x: 284, startPoint y: 342, endPoint x: 145, endPoint y: 341, distance: 138.2
copy span "**********"
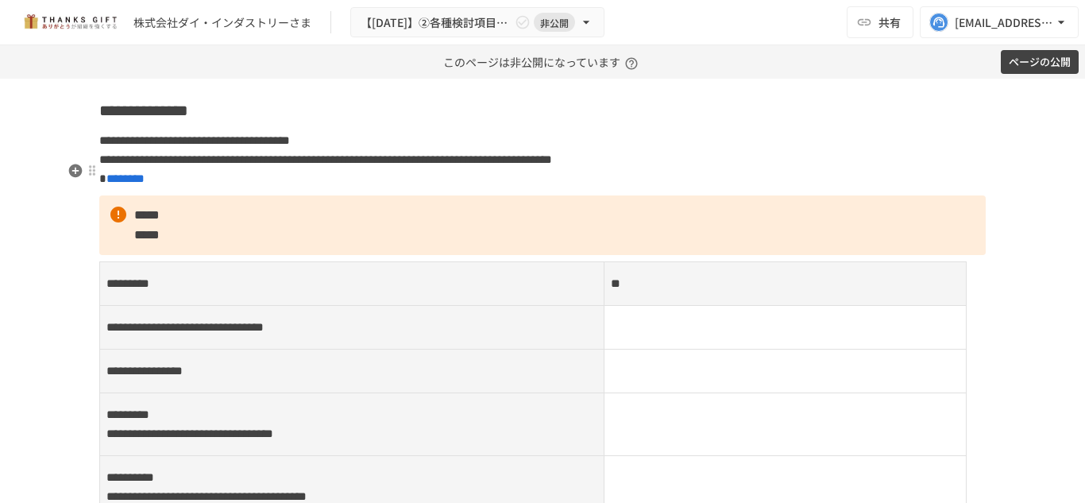
scroll to position [7104, 0]
click at [112, 17] on summary "**********" at bounding box center [541, 6] width 863 height 21
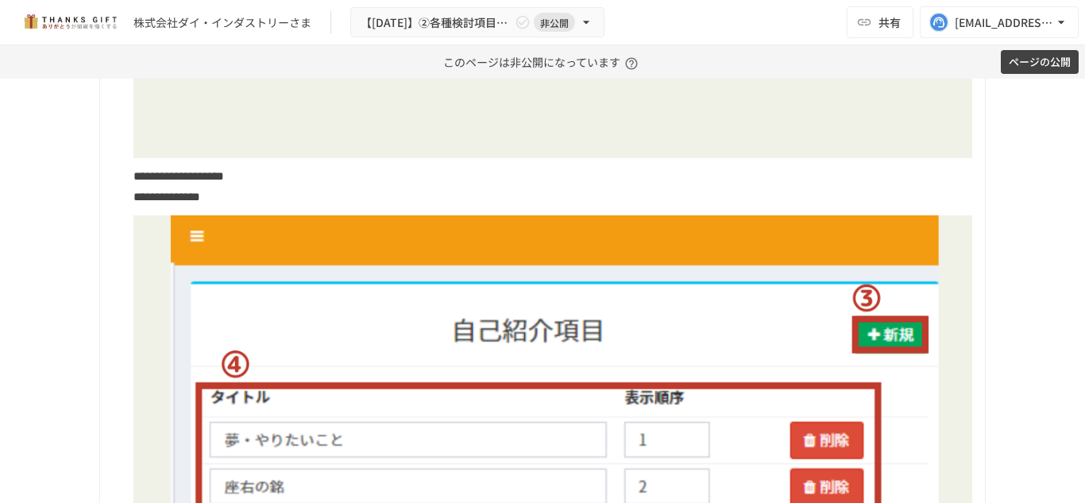
scroll to position [7395, 0]
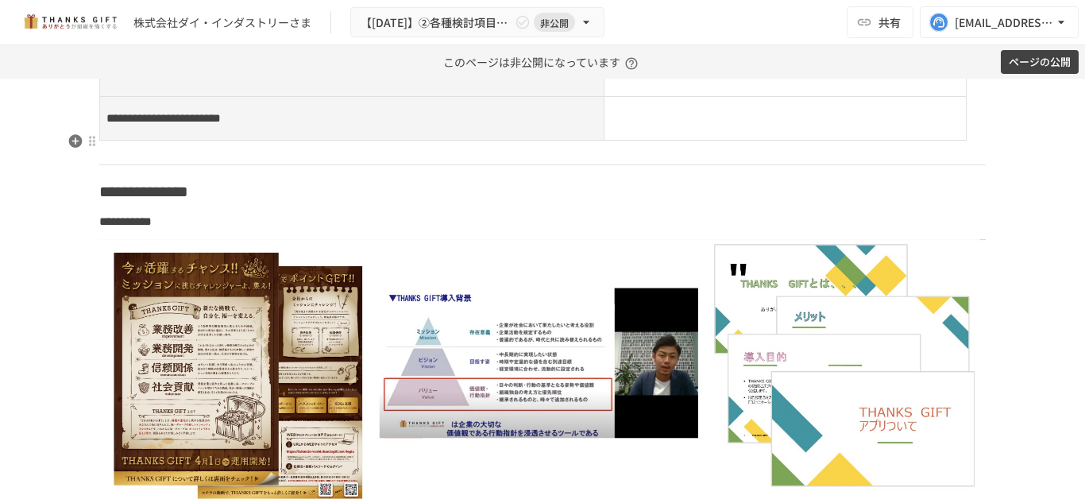
scroll to position [7529, 0]
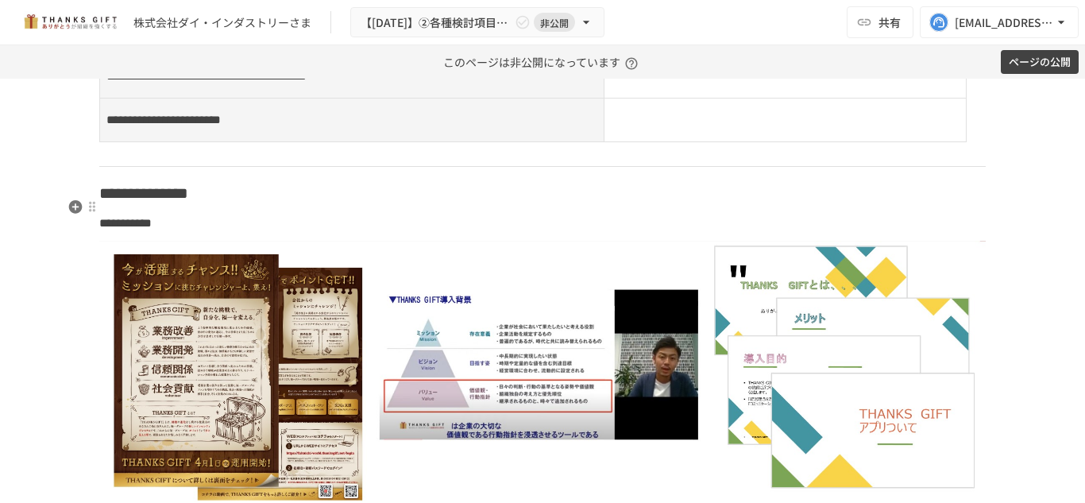
scroll to position [7546, 0]
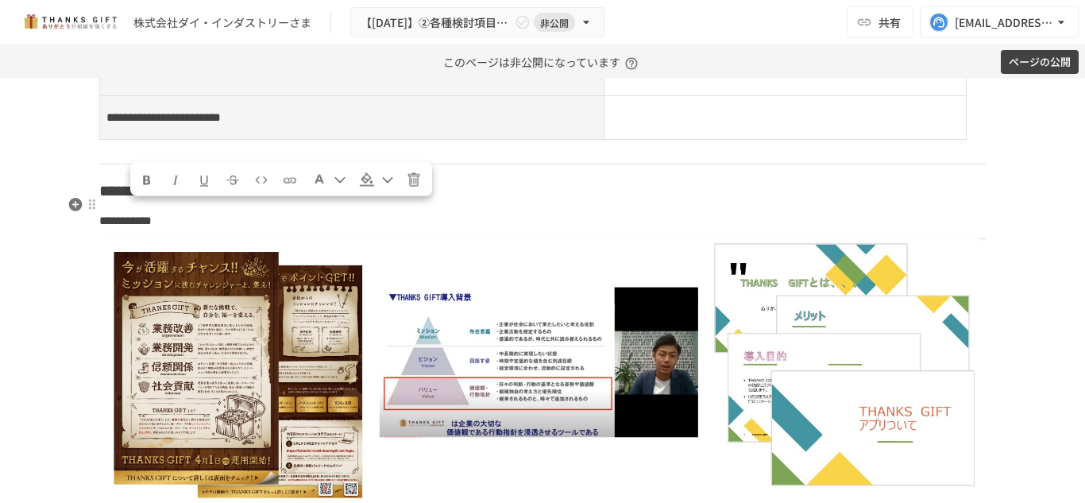
drag, startPoint x: 191, startPoint y: 212, endPoint x: 384, endPoint y: 232, distance: 194.0
copy p "**********"
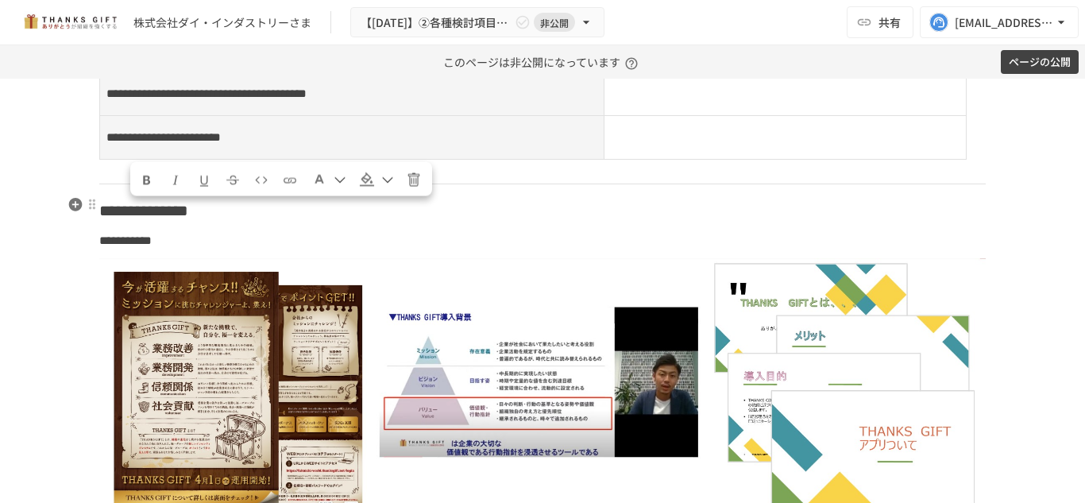
drag, startPoint x: 376, startPoint y: 235, endPoint x: 196, endPoint y: 207, distance: 182.4
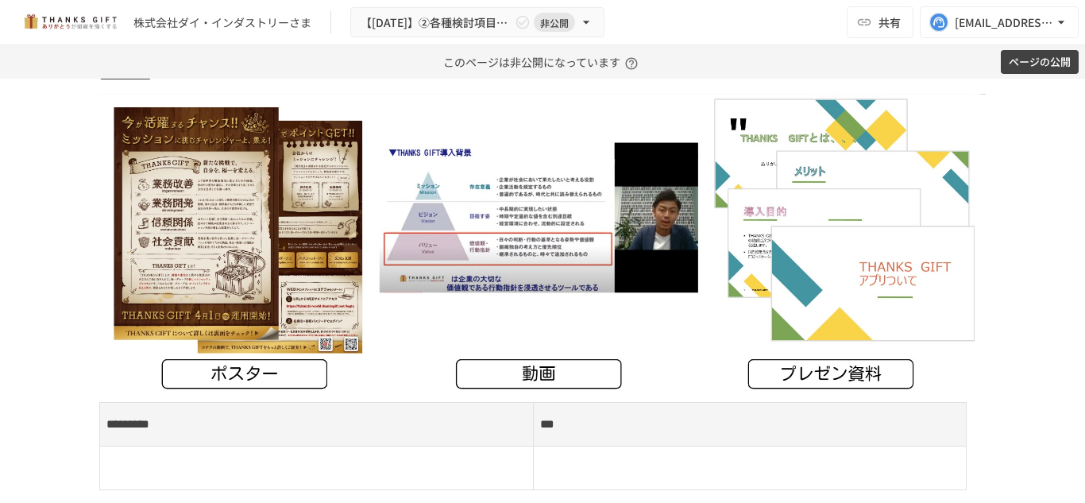
scroll to position [7706, 0]
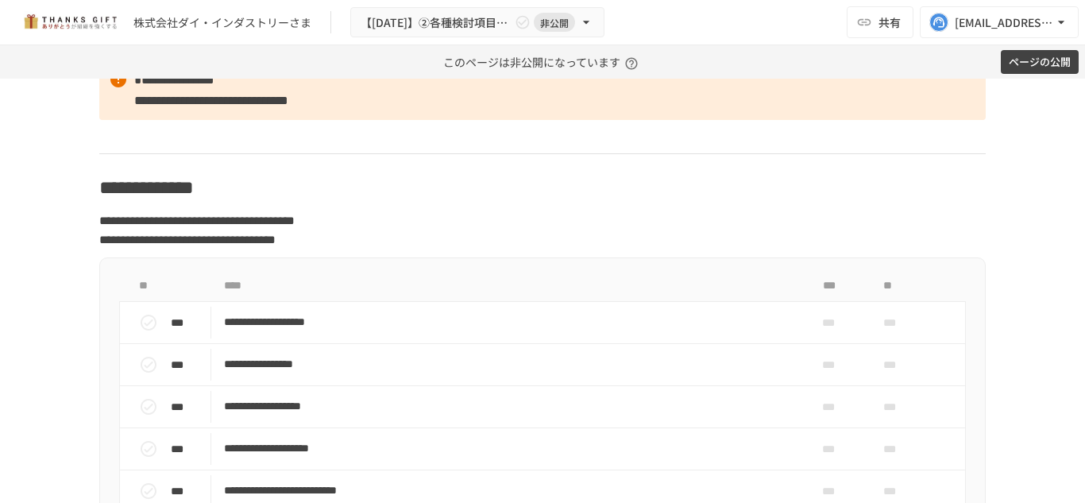
scroll to position [8269, 0]
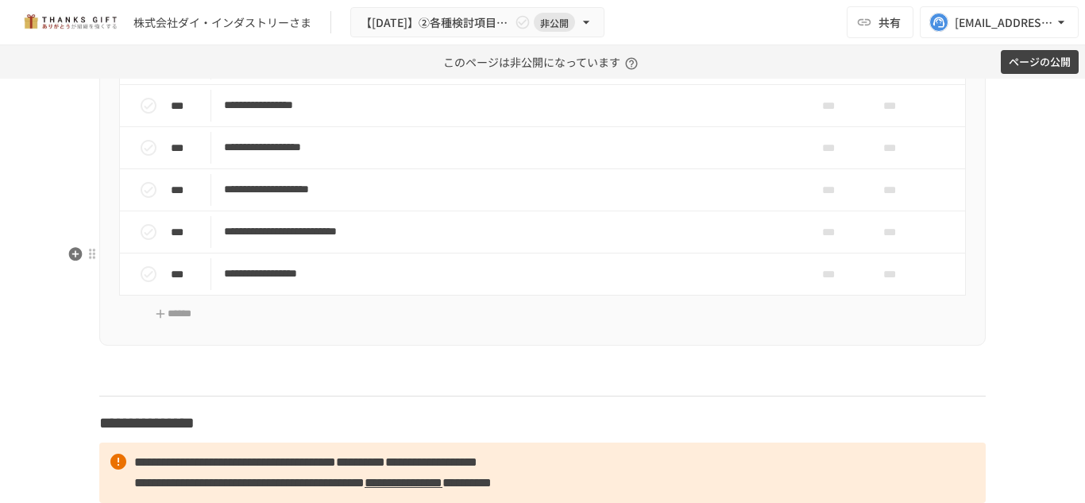
scroll to position [8524, 0]
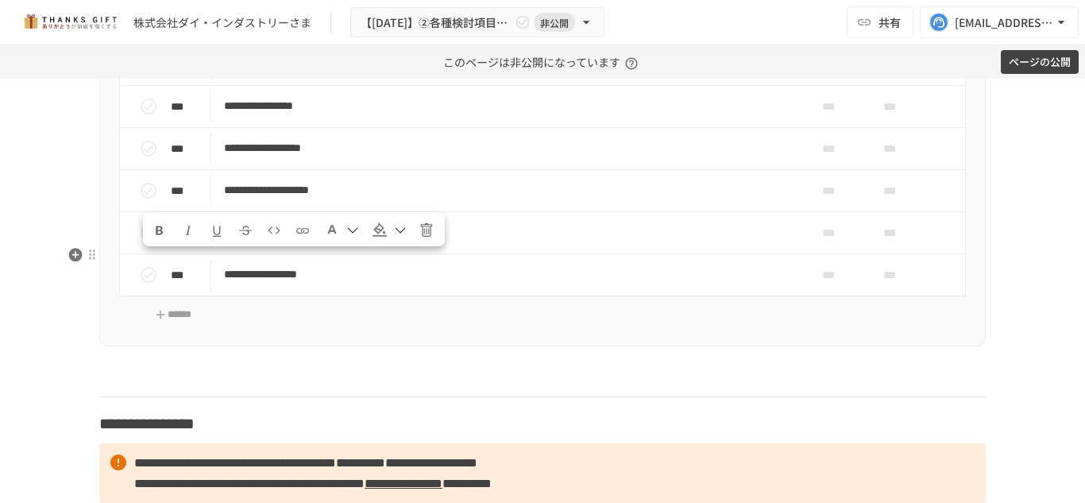
drag, startPoint x: 282, startPoint y: 265, endPoint x: 142, endPoint y: 264, distance: 139.8
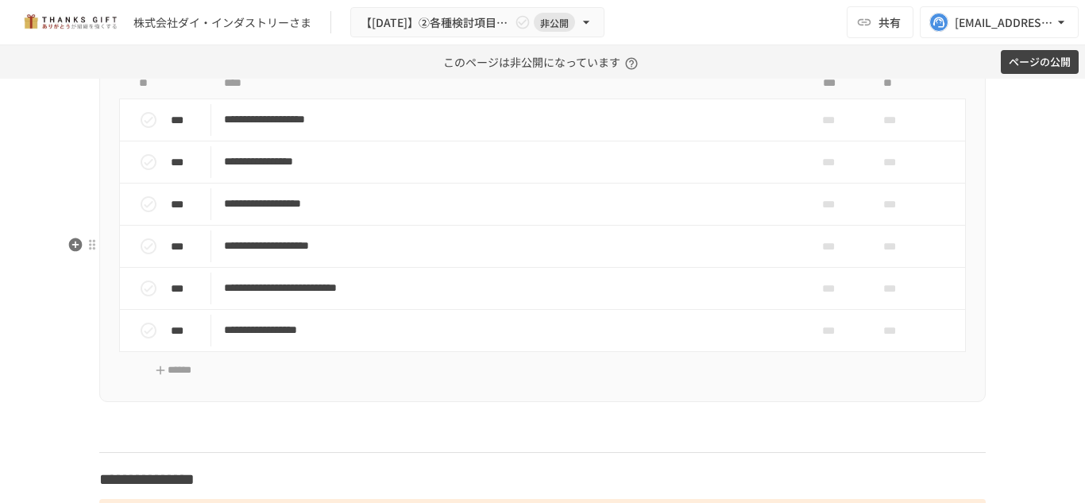
scroll to position [8468, 0]
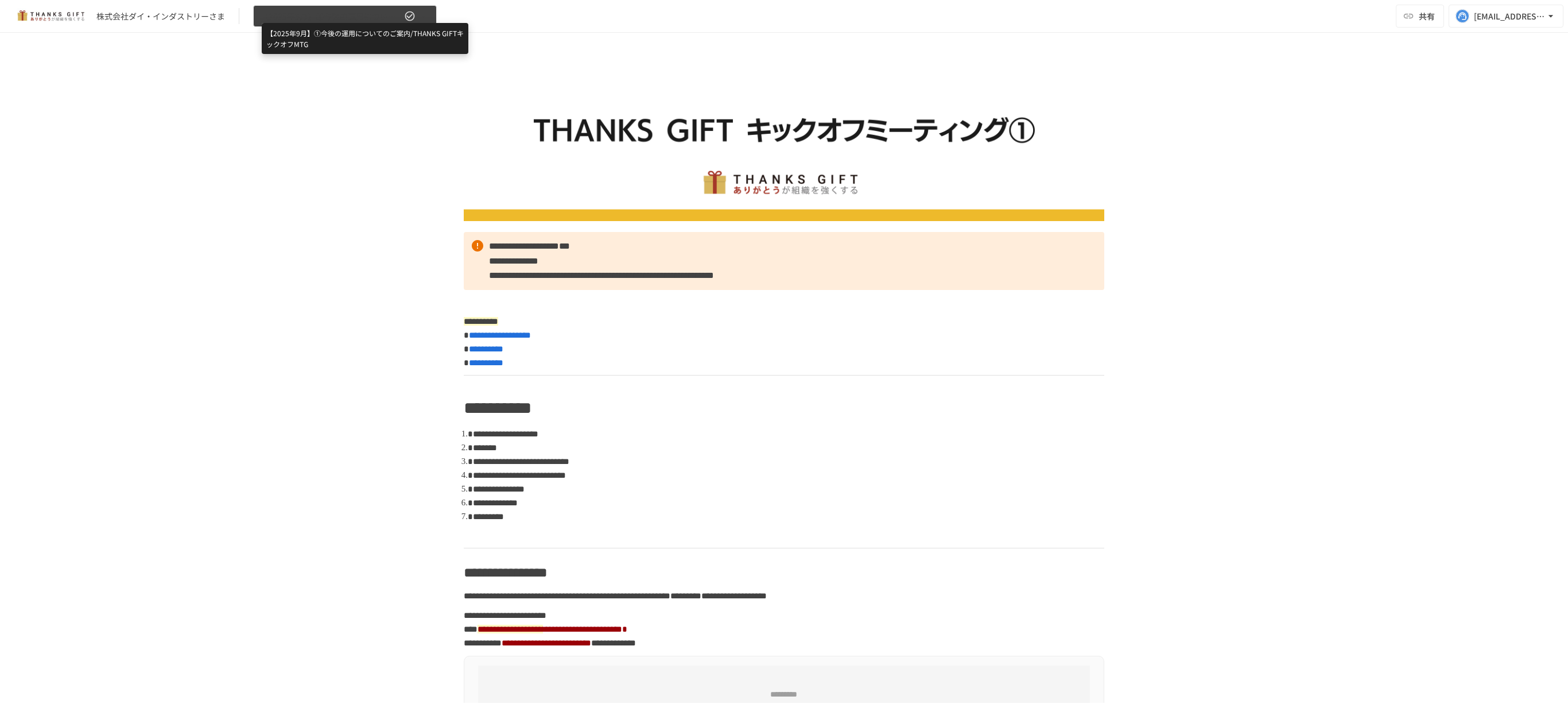
click at [400, 16] on span "【2025年9月】①今後の運用についてのご案内/THANKS GIFTキックオフMTG" at bounding box center [331, 17] width 141 height 14
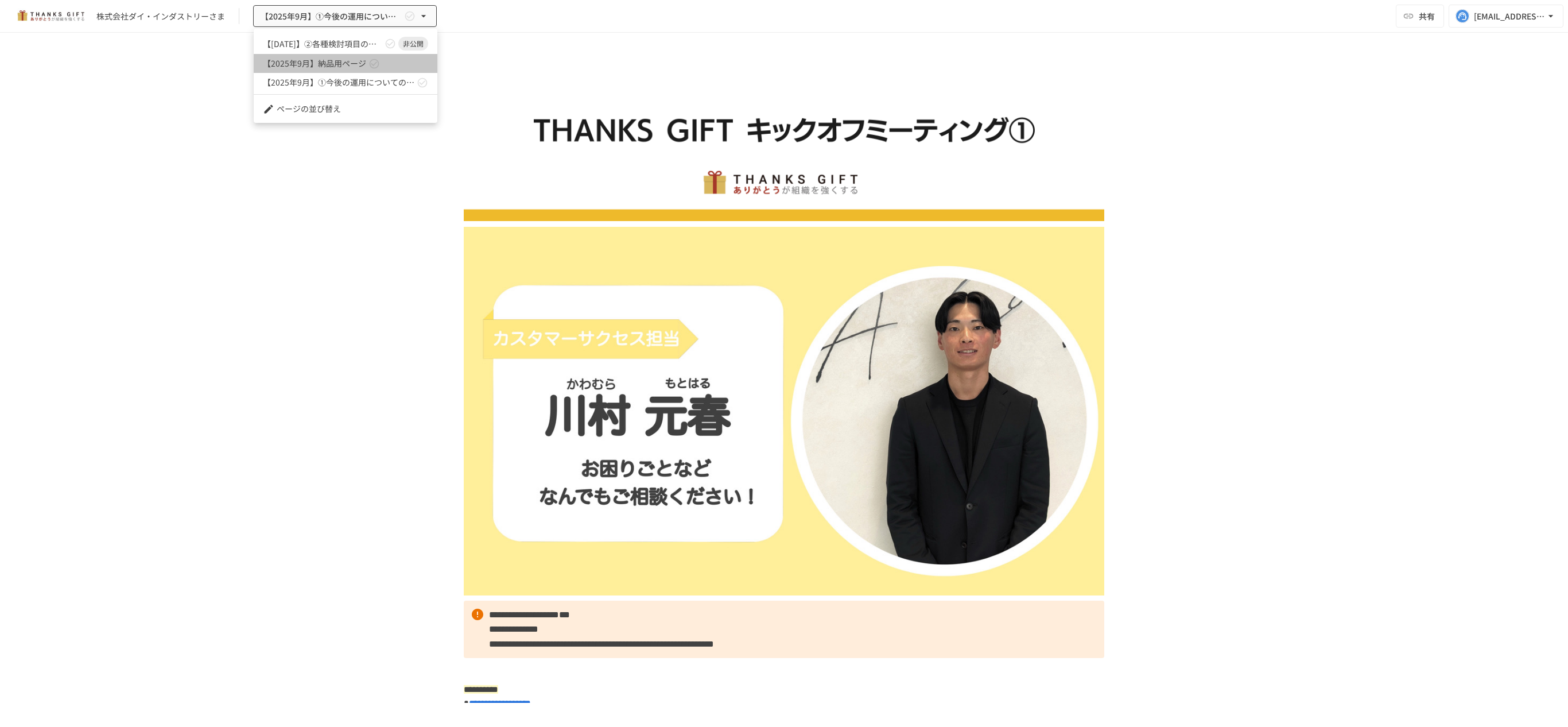
click at [387, 60] on link "【2025年9月】納品用ページ" at bounding box center [345, 64] width 184 height 19
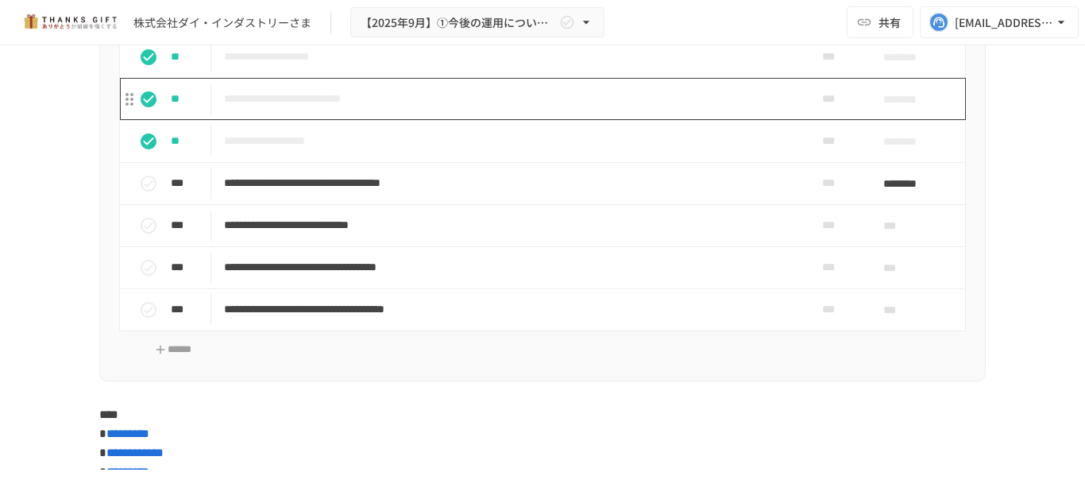
scroll to position [5774, 0]
click at [430, 119] on td "**********" at bounding box center [509, 98] width 596 height 42
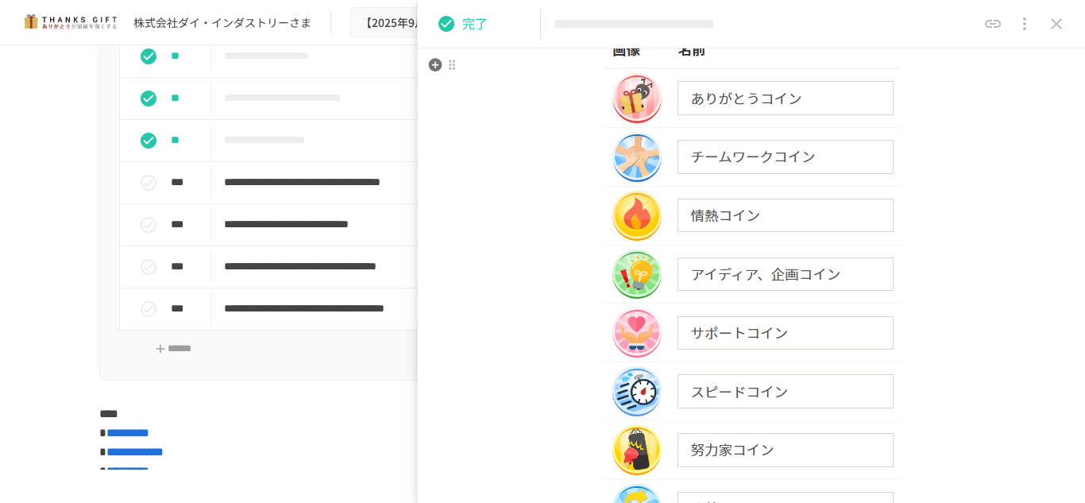
scroll to position [751, 0]
click at [1056, 21] on icon "close drawer" at bounding box center [1056, 23] width 19 height 19
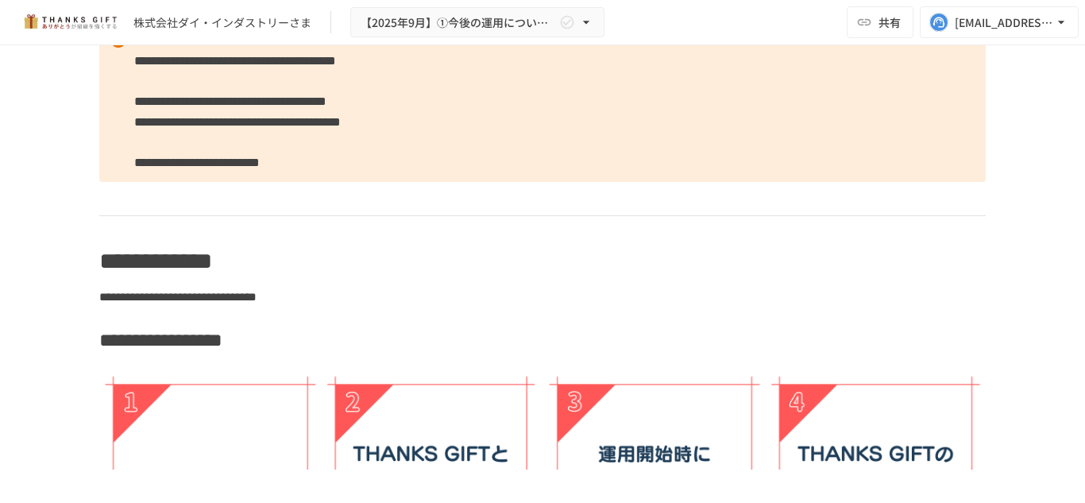
scroll to position [3595, 0]
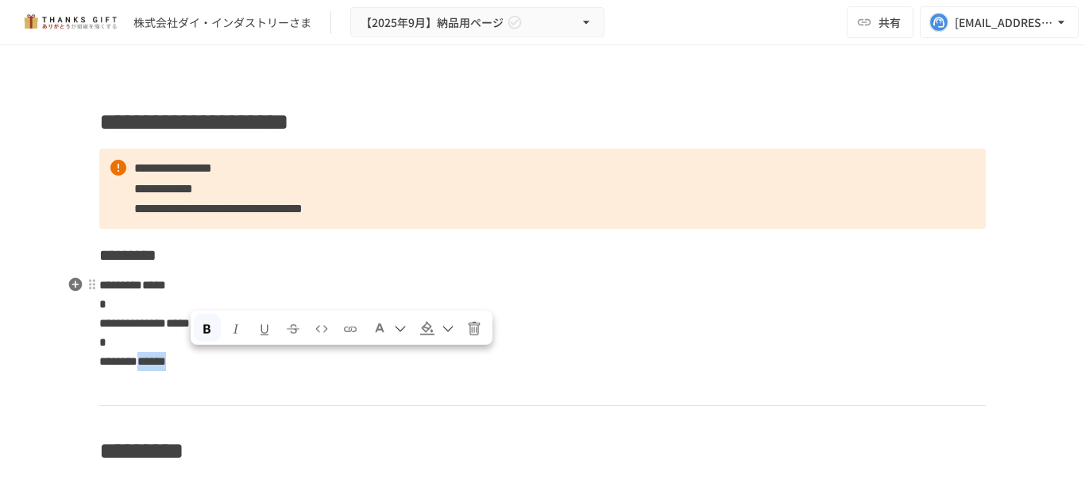
drag, startPoint x: 186, startPoint y: 361, endPoint x: 245, endPoint y: 361, distance: 59.6
click at [245, 361] on p "**********" at bounding box center [542, 323] width 886 height 97
click at [262, 203] on span "**********" at bounding box center [218, 209] width 168 height 12
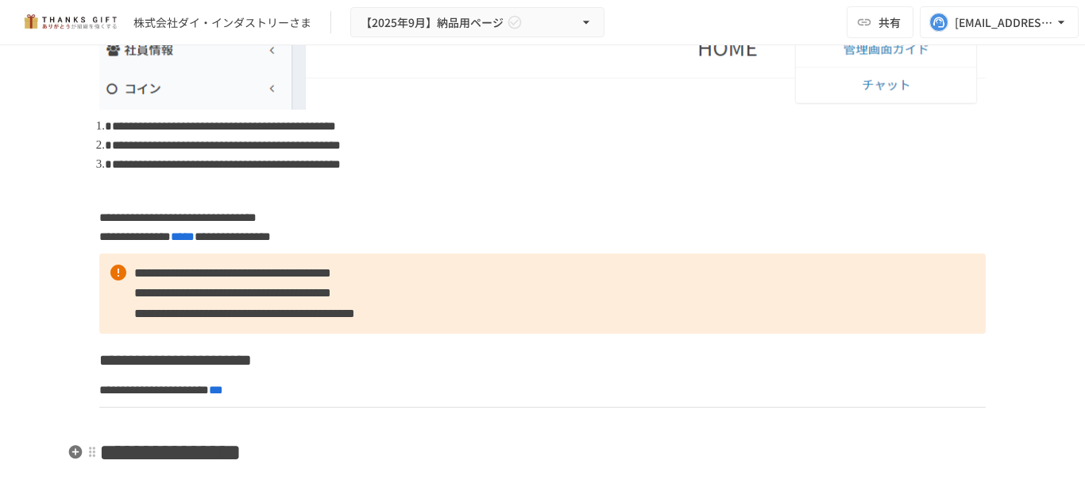
scroll to position [1852, 0]
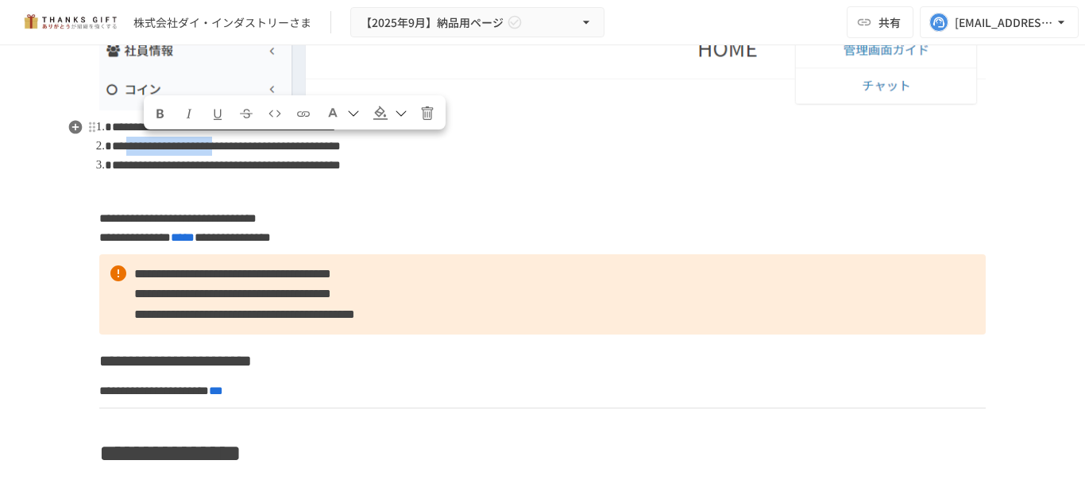
drag, startPoint x: 144, startPoint y: 145, endPoint x: 300, endPoint y: 144, distance: 156.5
click at [300, 144] on span "**********" at bounding box center [226, 146] width 229 height 12
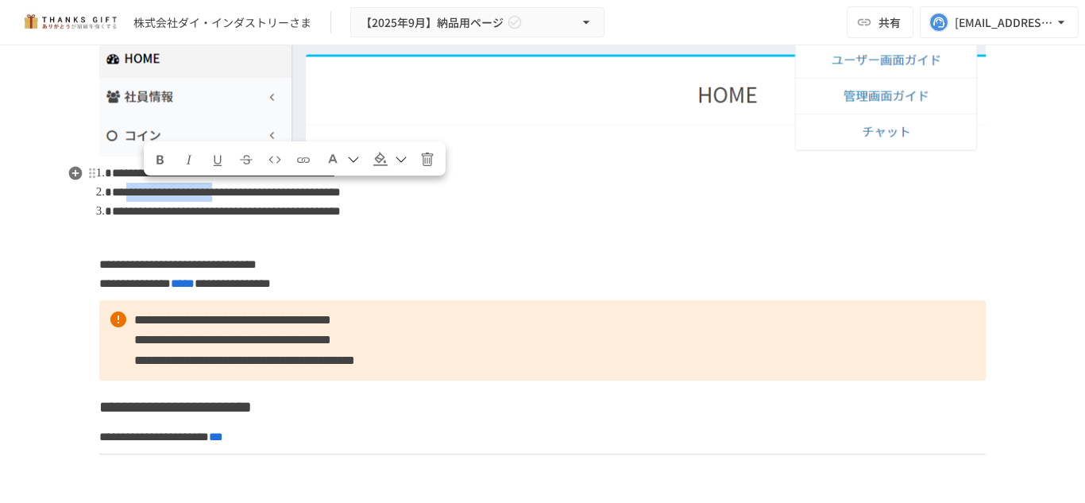
scroll to position [1766, 0]
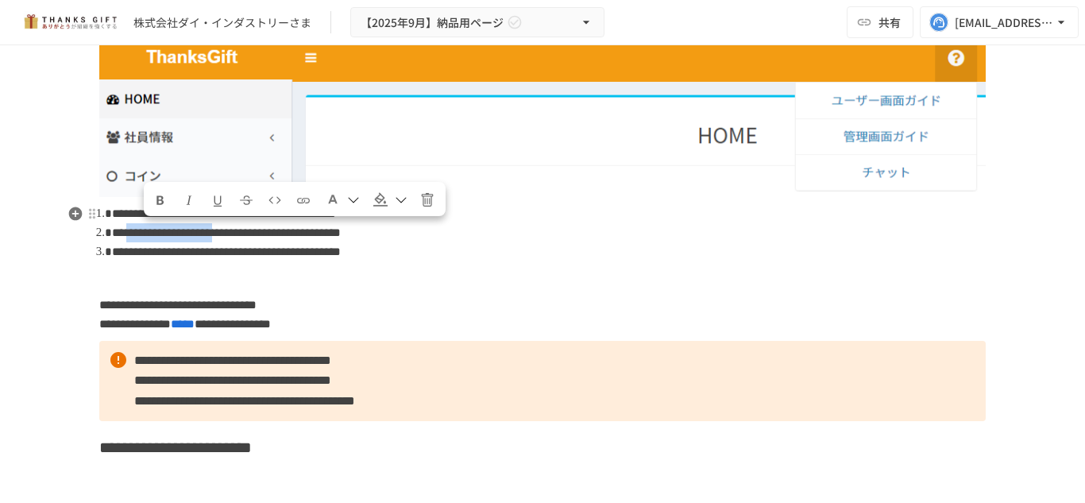
click at [296, 230] on span "**********" at bounding box center [226, 232] width 229 height 12
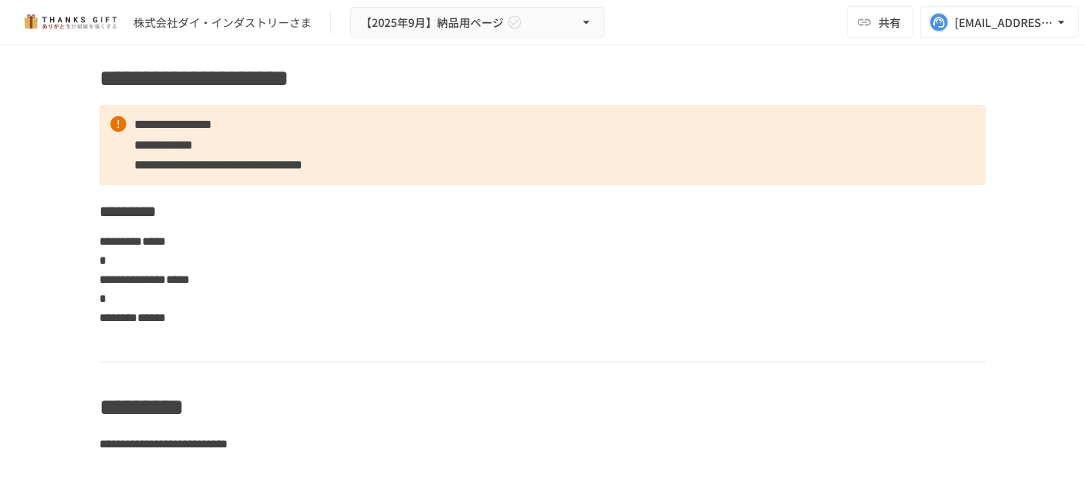
scroll to position [0, 0]
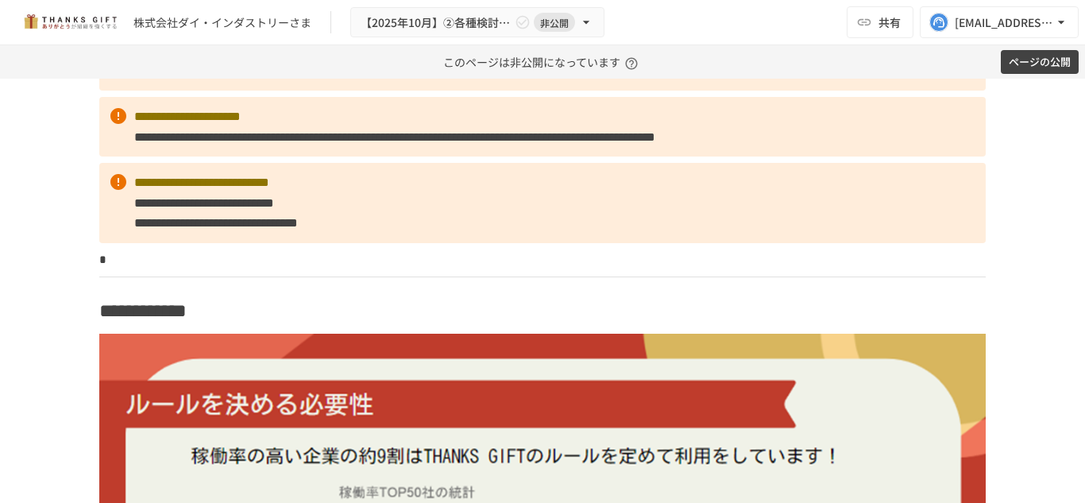
scroll to position [2777, 0]
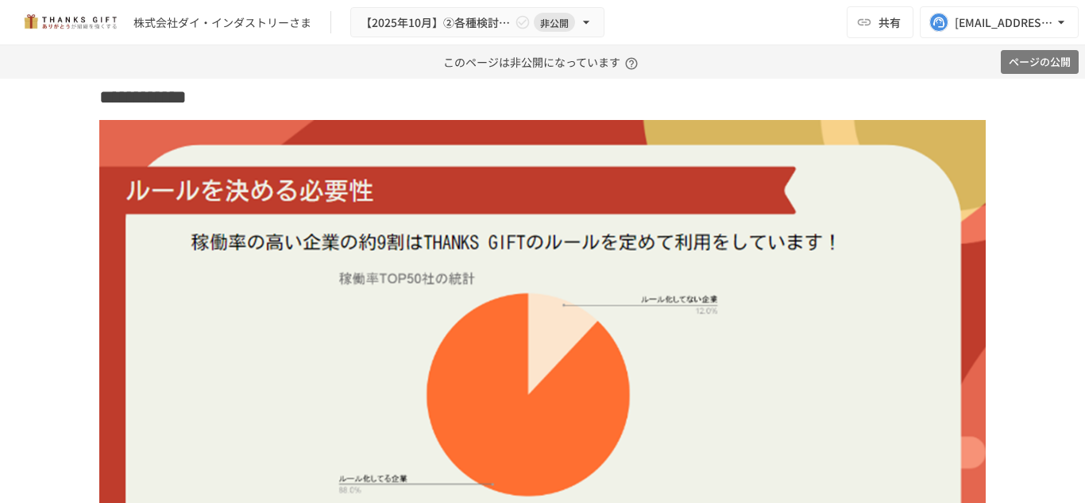
click at [1035, 66] on button "ページの公開" at bounding box center [1040, 62] width 78 height 25
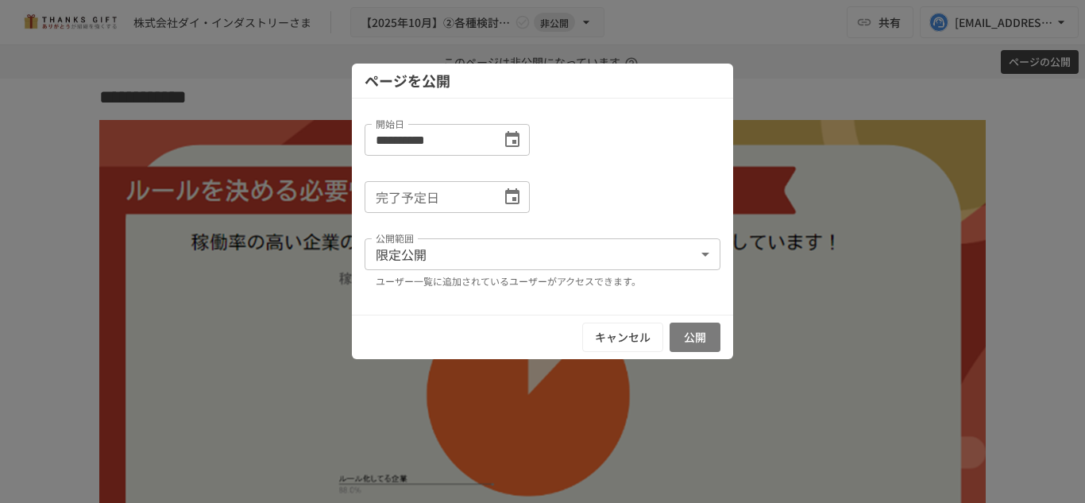
click at [704, 339] on button "公開" at bounding box center [695, 336] width 51 height 29
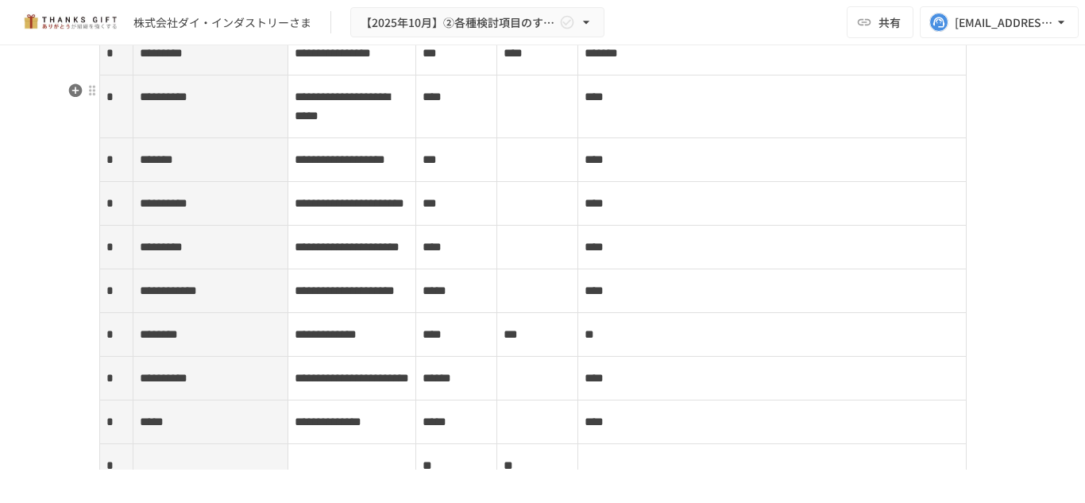
scroll to position [5182, 0]
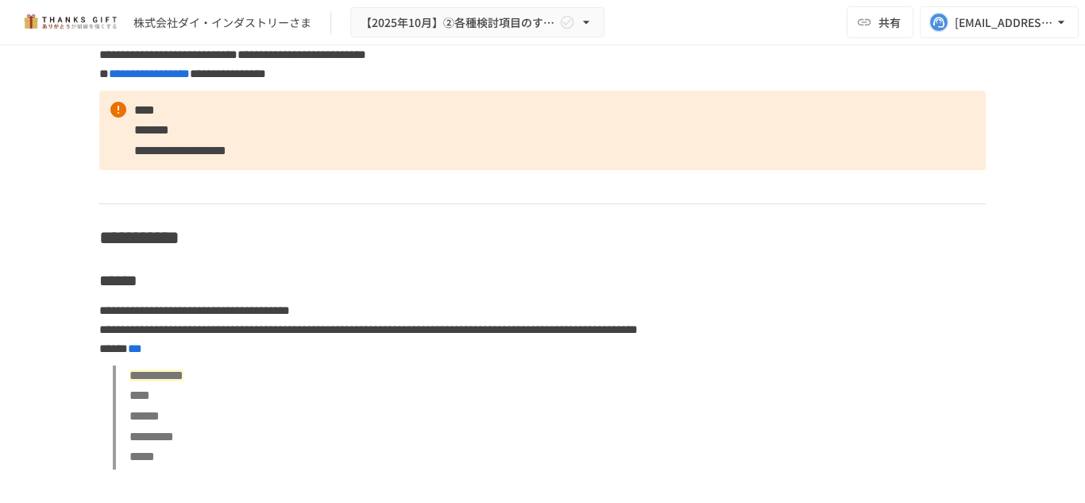
scroll to position [6136, 0]
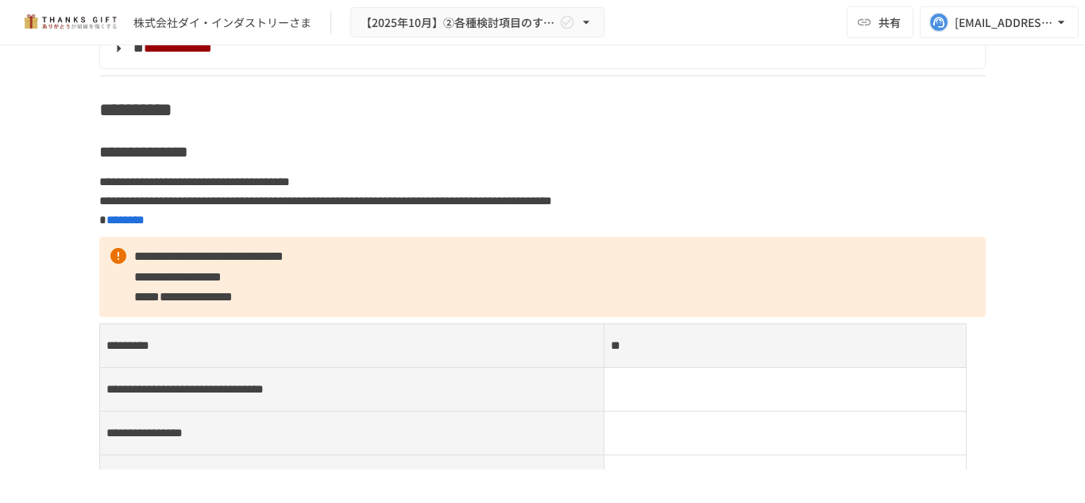
scroll to position [7166, 0]
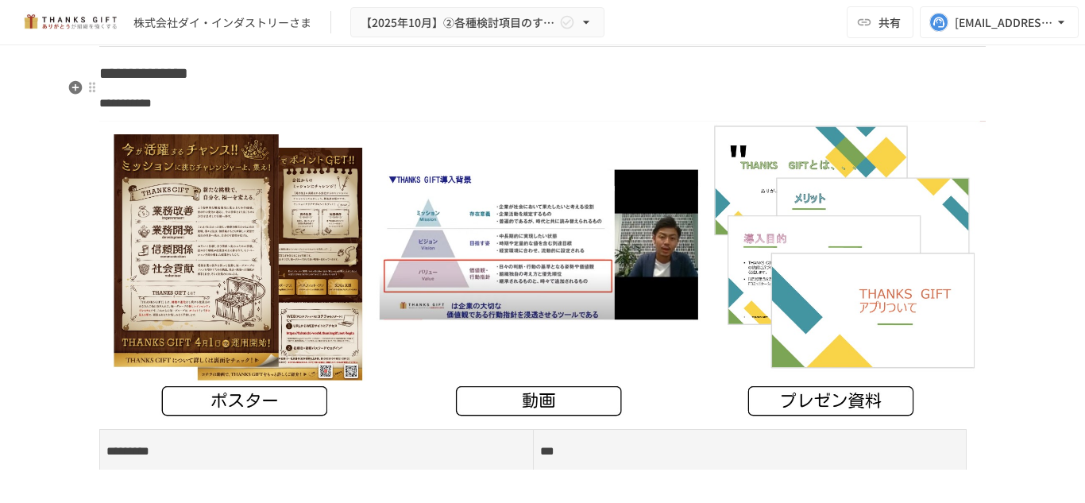
scroll to position [7692, 0]
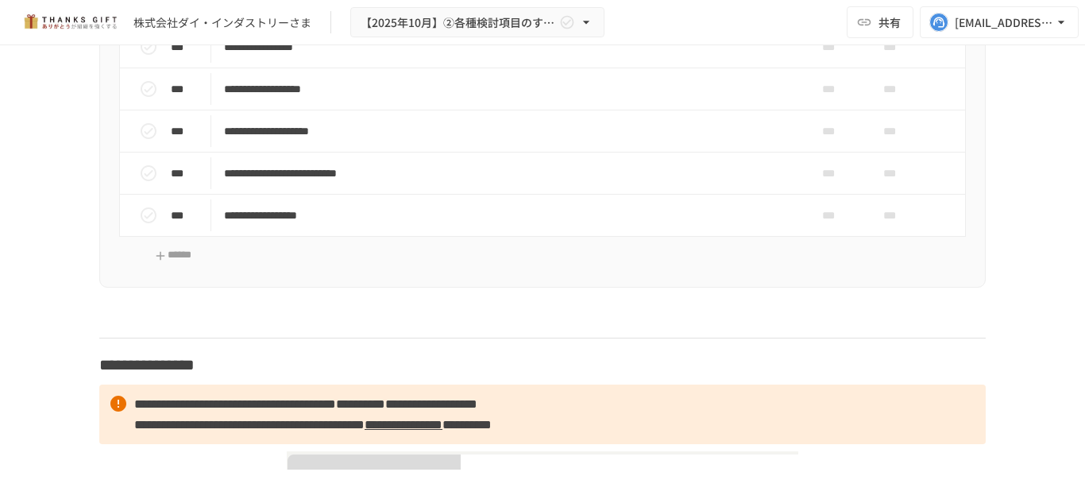
scroll to position [8610, 0]
drag, startPoint x: 524, startPoint y: 235, endPoint x: 267, endPoint y: 240, distance: 257.4
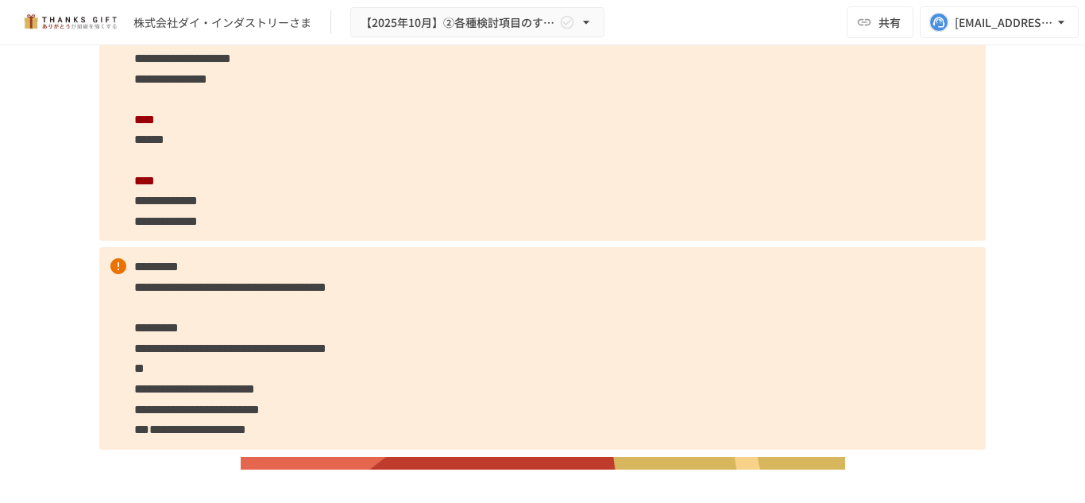
scroll to position [3645, 0]
click at [472, 241] on p "**********" at bounding box center [542, 130] width 886 height 222
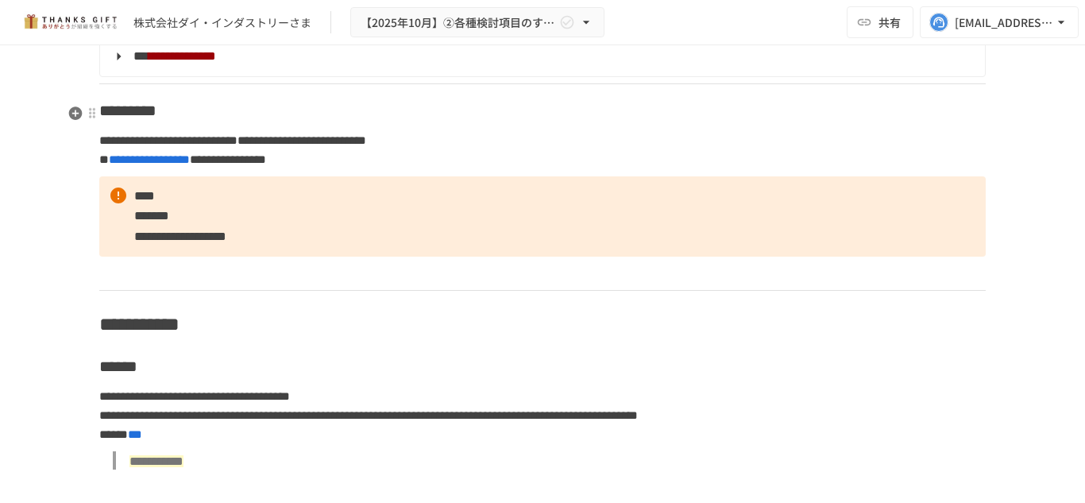
scroll to position [6090, 0]
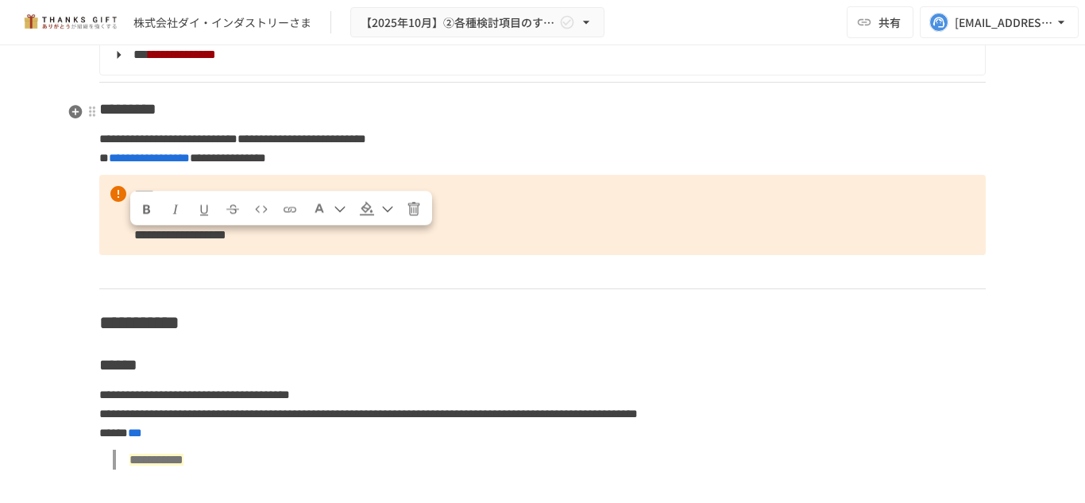
drag, startPoint x: 570, startPoint y: 242, endPoint x: 118, endPoint y: 248, distance: 452.0
click at [334, 208] on icon "Formatting text color" at bounding box center [340, 209] width 13 height 13
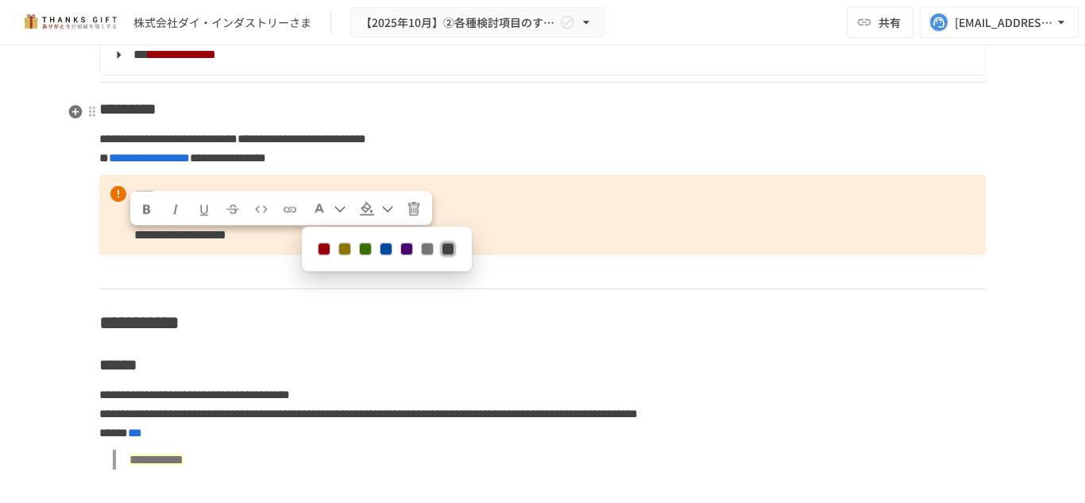
click at [318, 253] on button at bounding box center [324, 248] width 13 height 13
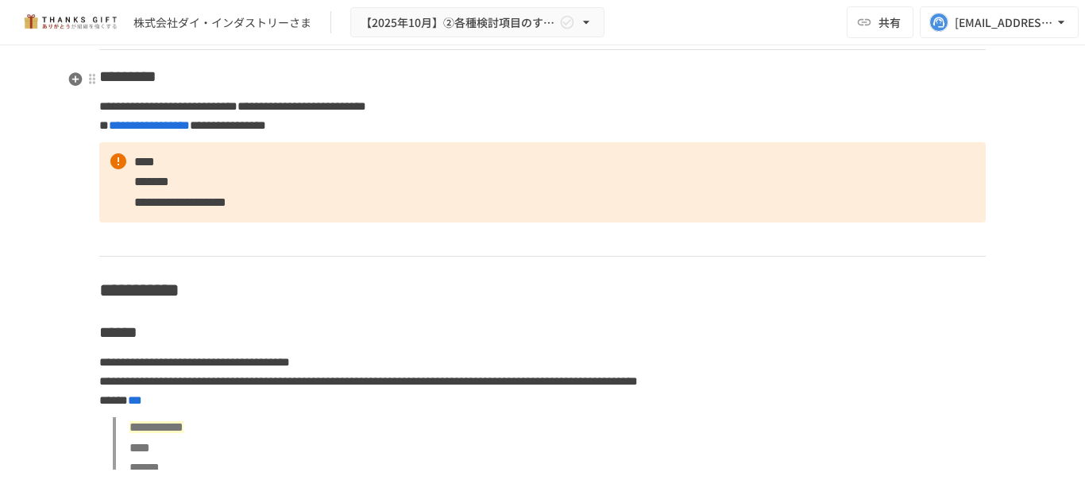
scroll to position [6126, 0]
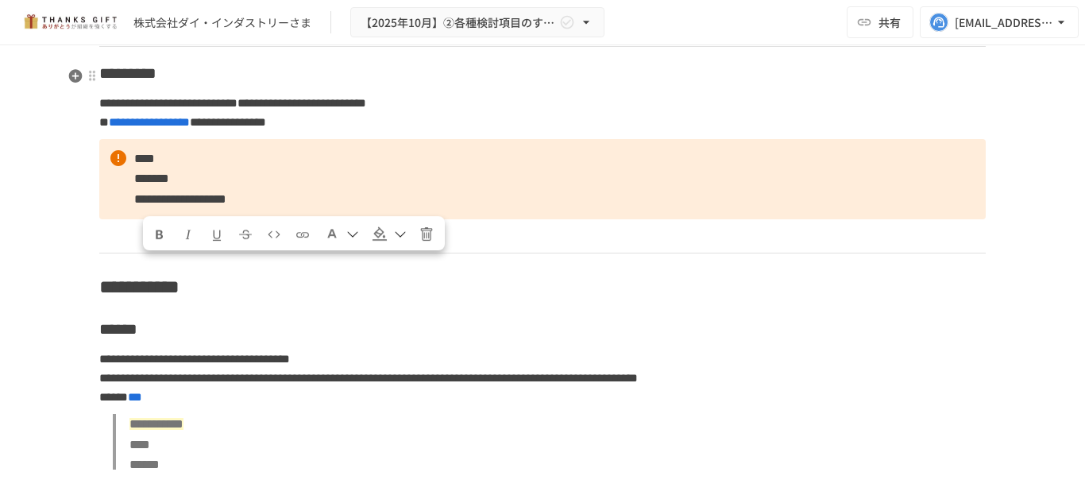
drag, startPoint x: 176, startPoint y: 271, endPoint x: 128, endPoint y: 263, distance: 48.3
click at [311, 232] on span "Formatting text color" at bounding box center [319, 234] width 16 height 16
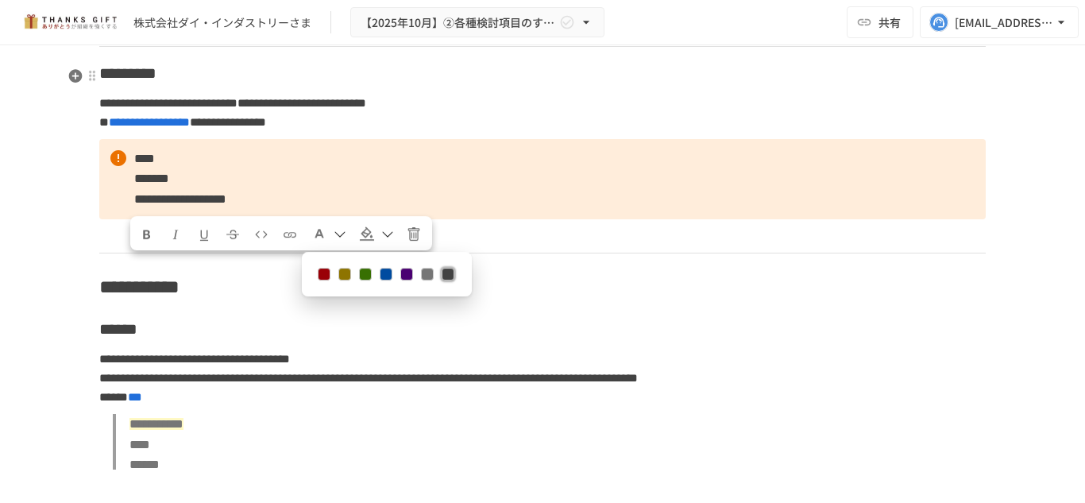
click at [318, 278] on button at bounding box center [324, 274] width 13 height 13
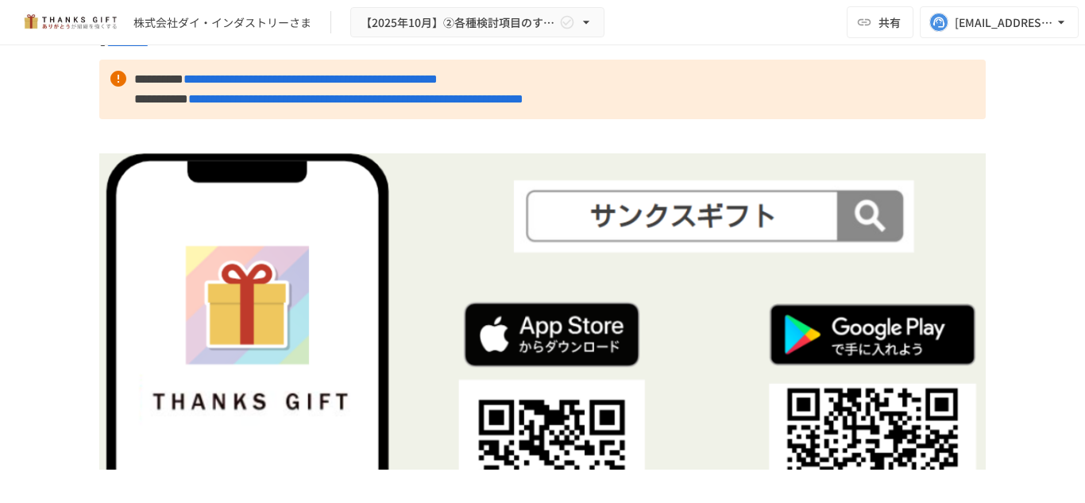
scroll to position [9194, 0]
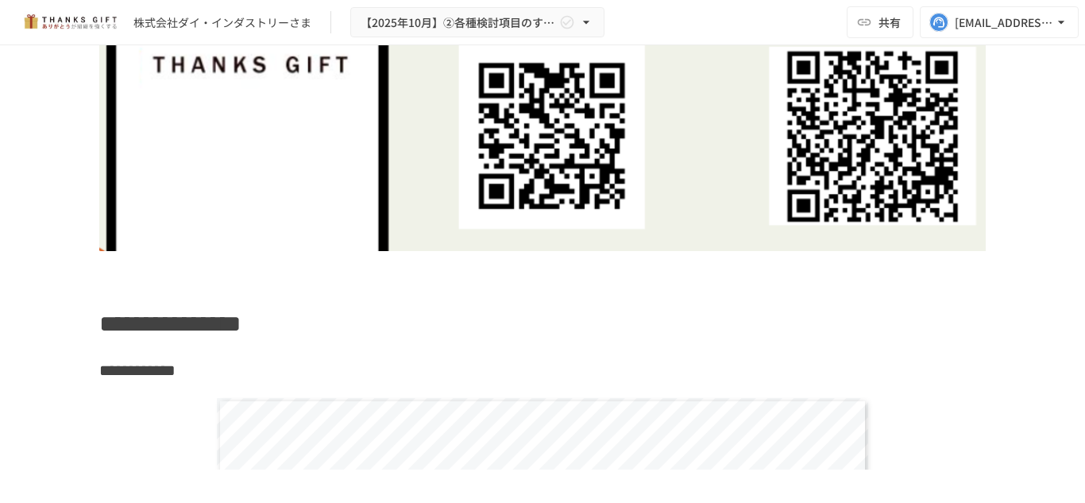
scroll to position [9648, 0]
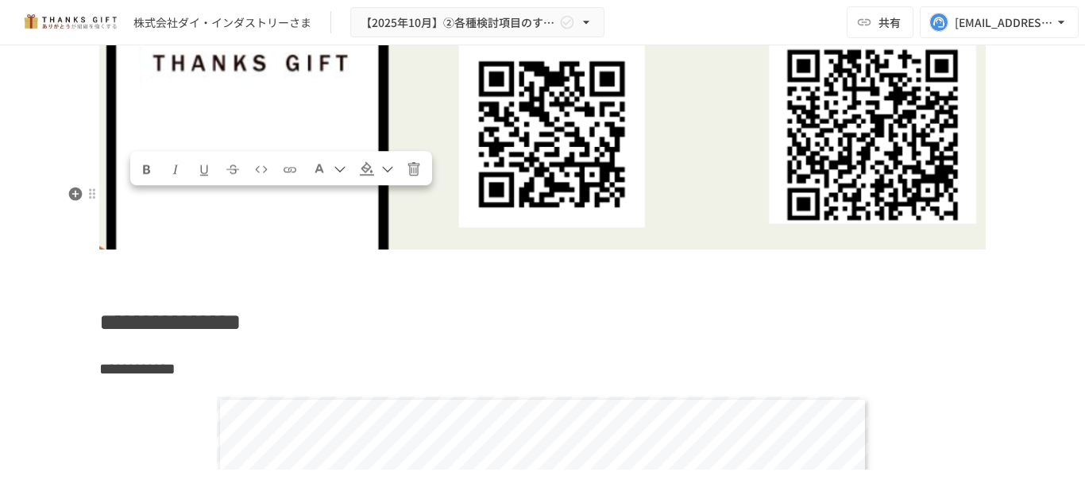
drag, startPoint x: 659, startPoint y: 222, endPoint x: 127, endPoint y: 201, distance: 532.6
copy p "**********"
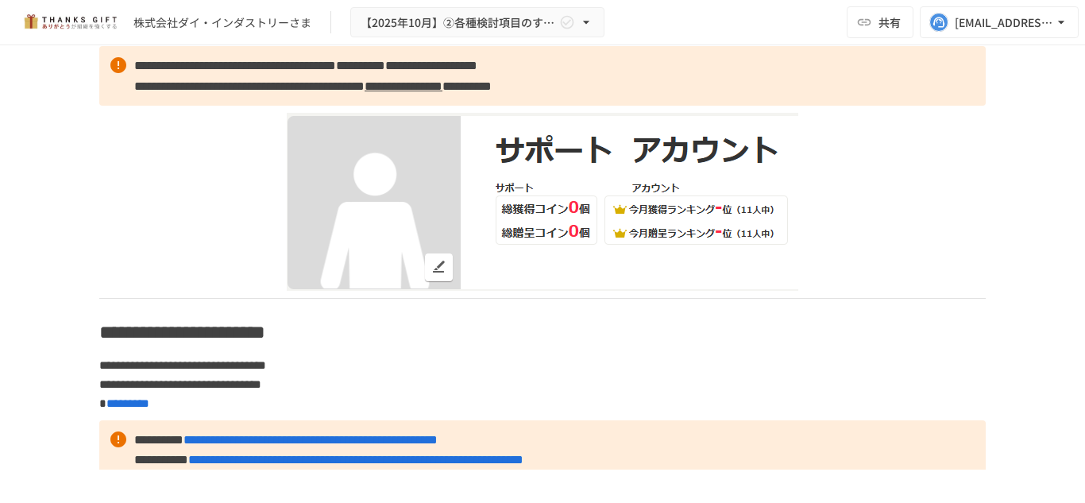
scroll to position [8954, 0]
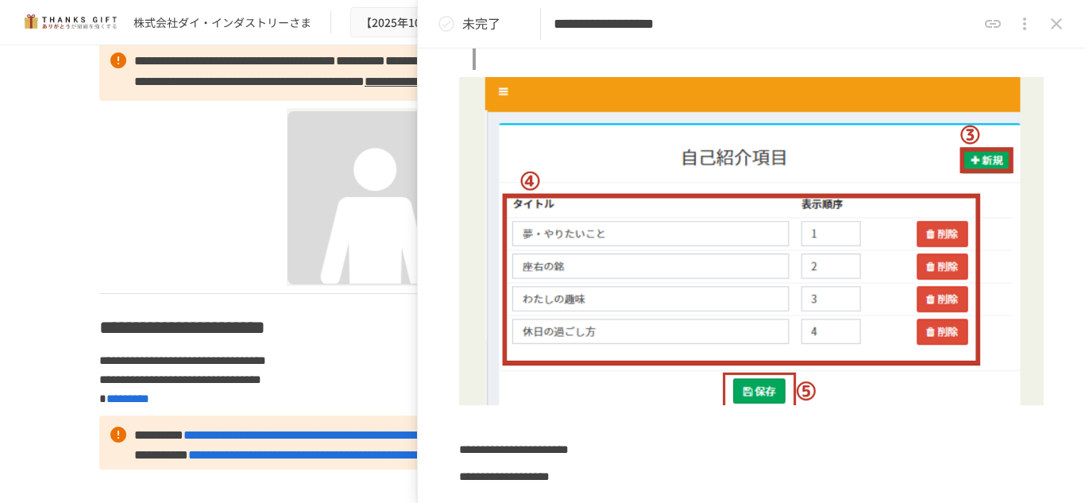
scroll to position [2982, 0]
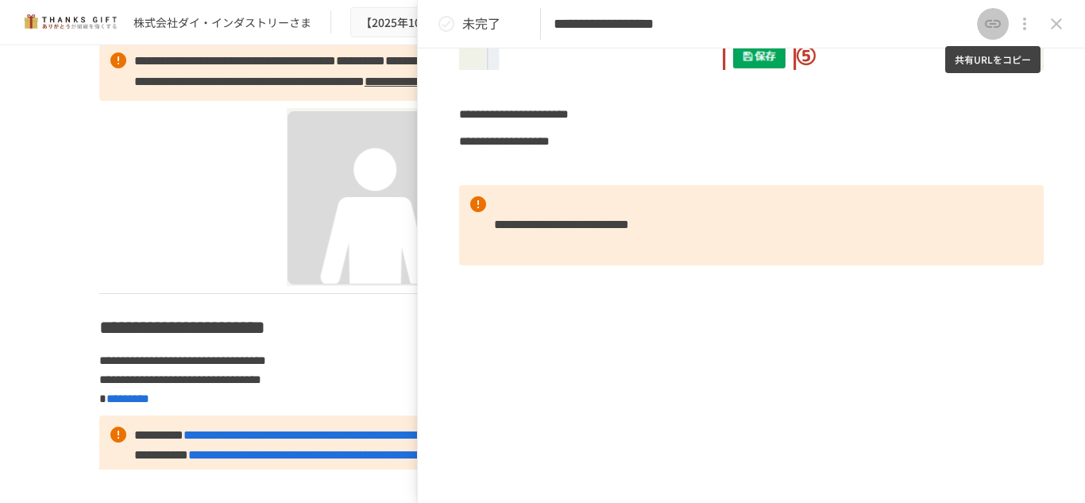
click at [997, 19] on icon "共有URLをコピー" at bounding box center [992, 23] width 19 height 19
click at [1060, 17] on icon "close drawer" at bounding box center [1056, 23] width 19 height 19
